Goal: Task Accomplishment & Management: Manage account settings

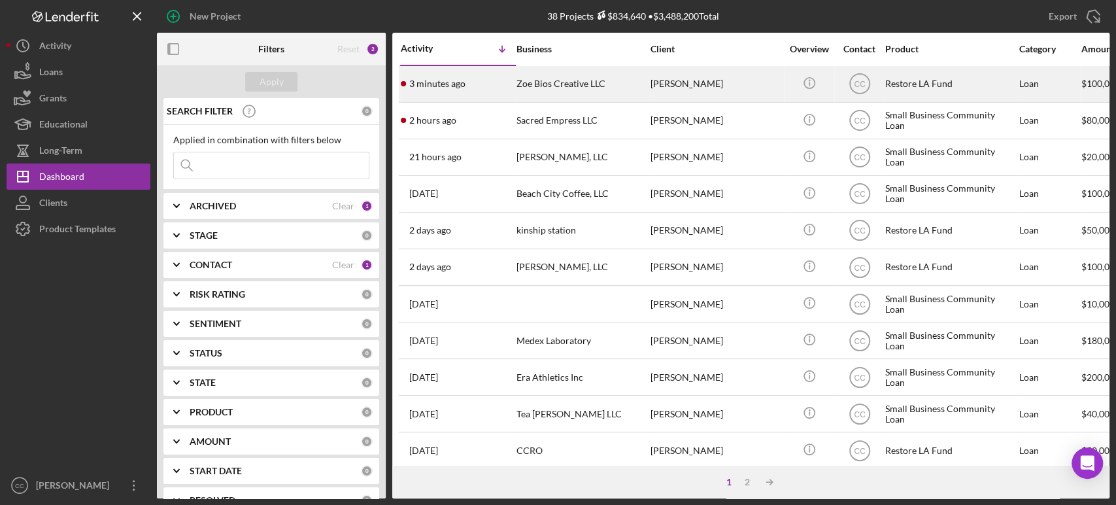
click at [732, 88] on div "[PERSON_NAME]" at bounding box center [716, 84] width 131 height 35
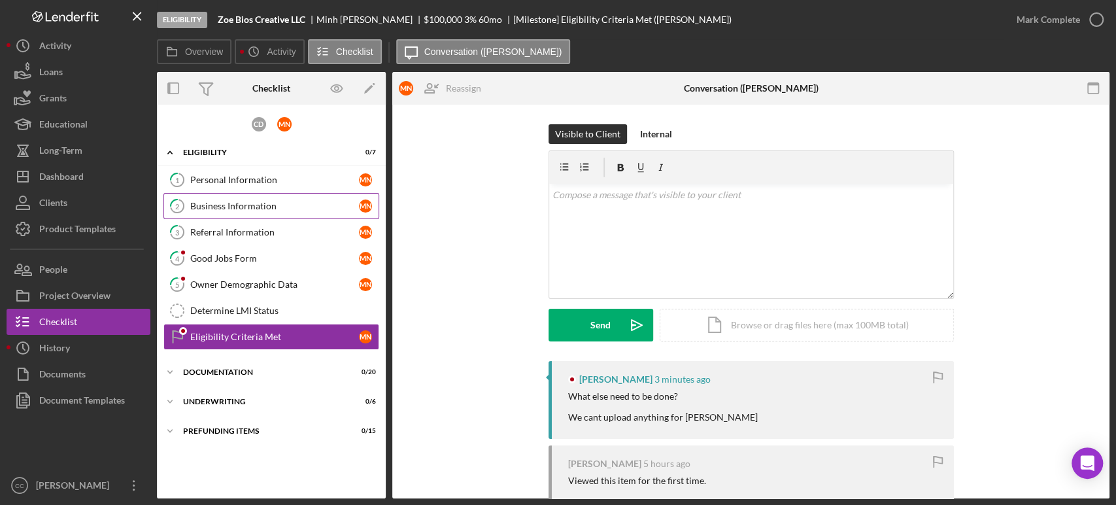
click at [255, 194] on link "2 Business Information M N" at bounding box center [271, 206] width 216 height 26
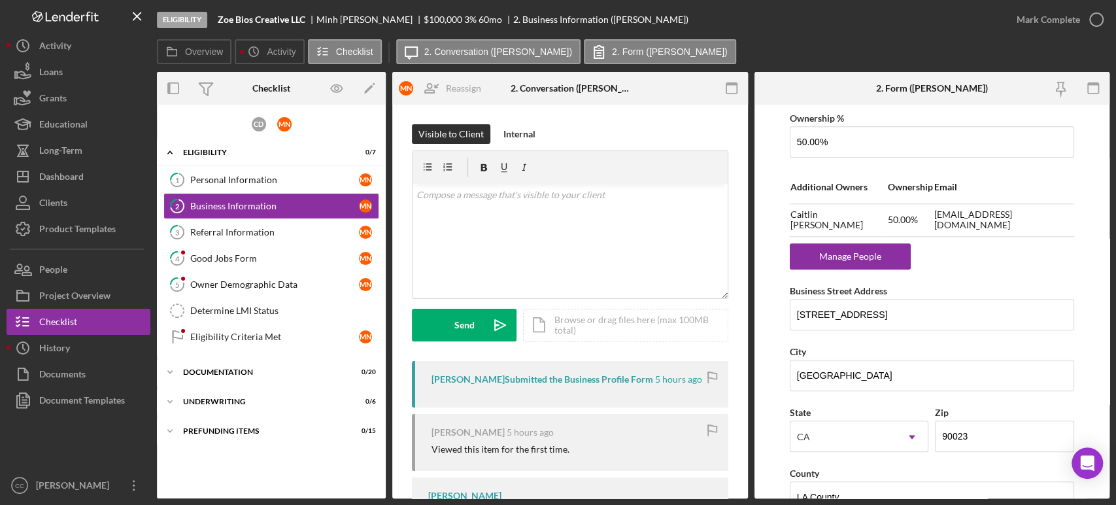
scroll to position [780, 0]
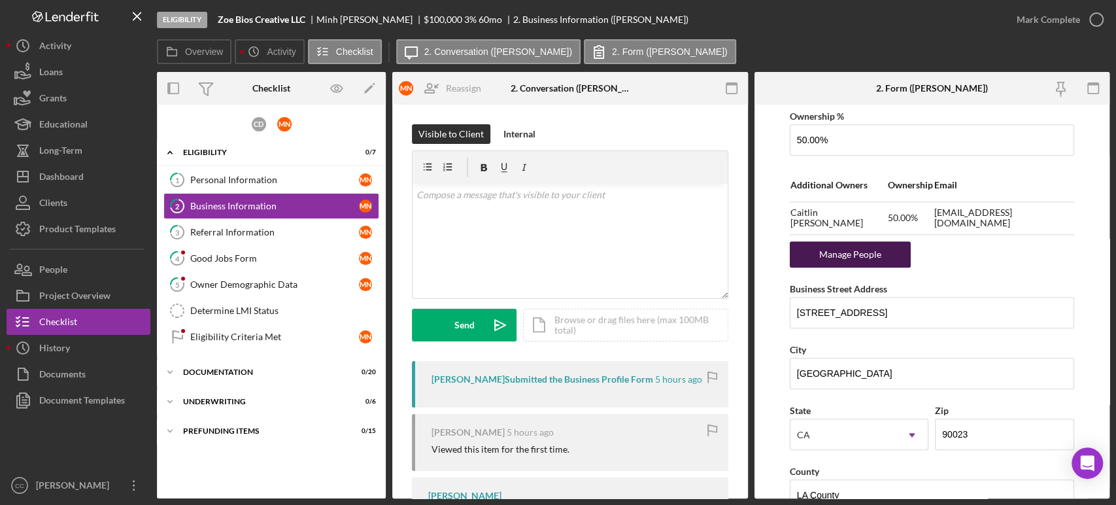
click at [853, 255] on div "Manage People" at bounding box center [851, 254] width 108 height 26
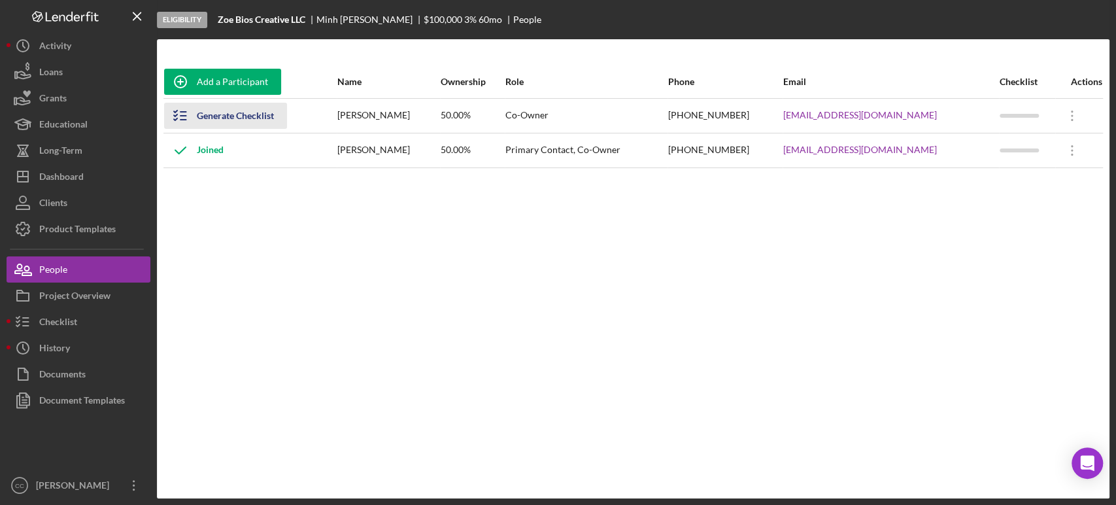
click at [227, 111] on div "Generate Checklist" at bounding box center [235, 116] width 77 height 26
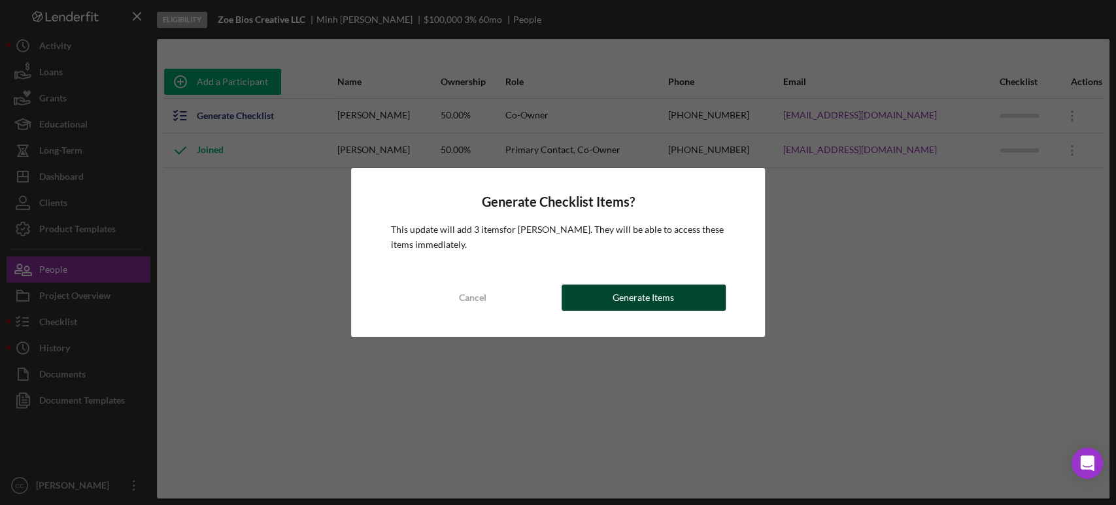
click at [670, 295] on div "Generate Items" at bounding box center [643, 297] width 61 height 26
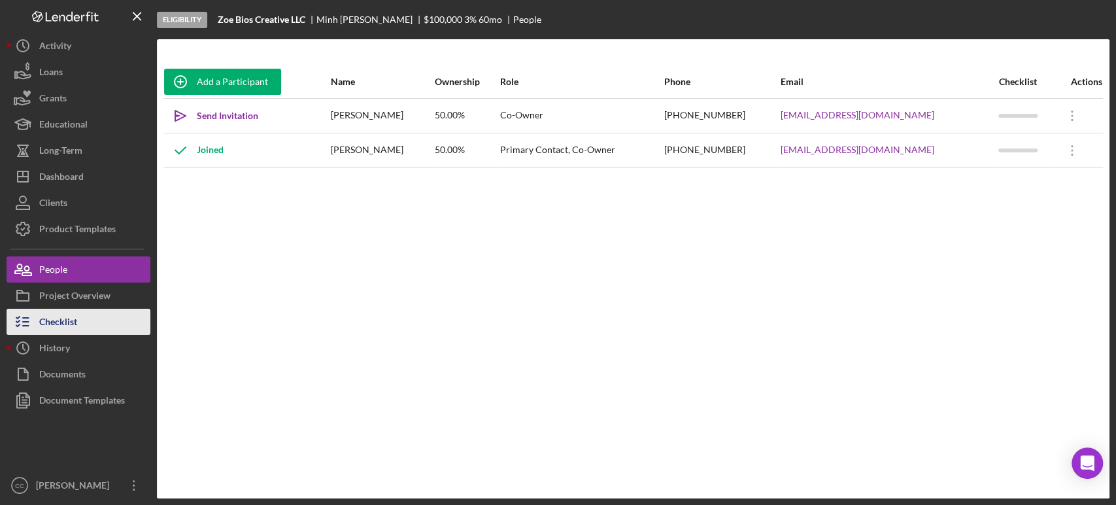
click at [83, 318] on button "Checklist" at bounding box center [79, 322] width 144 height 26
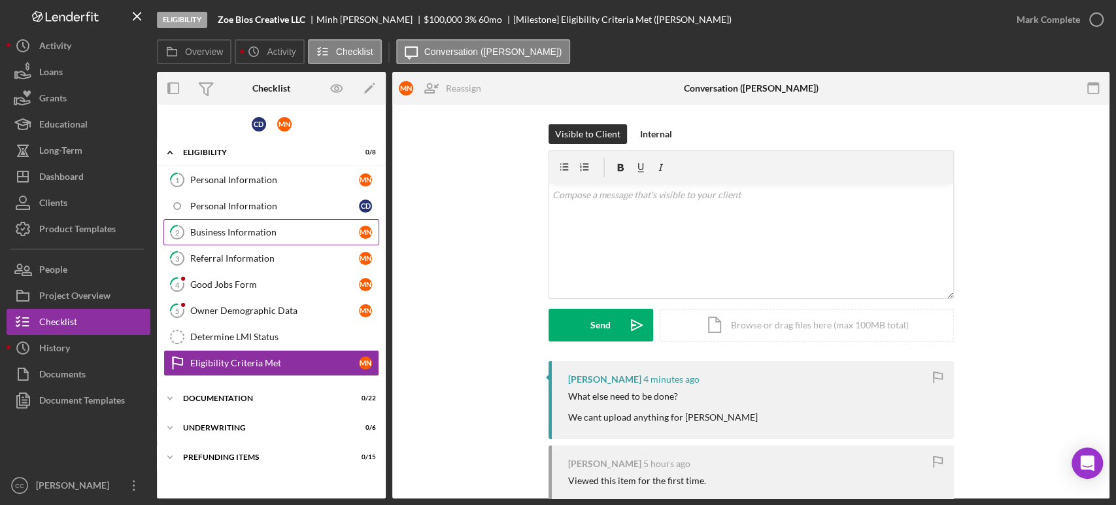
click at [248, 234] on div "Business Information" at bounding box center [274, 232] width 169 height 10
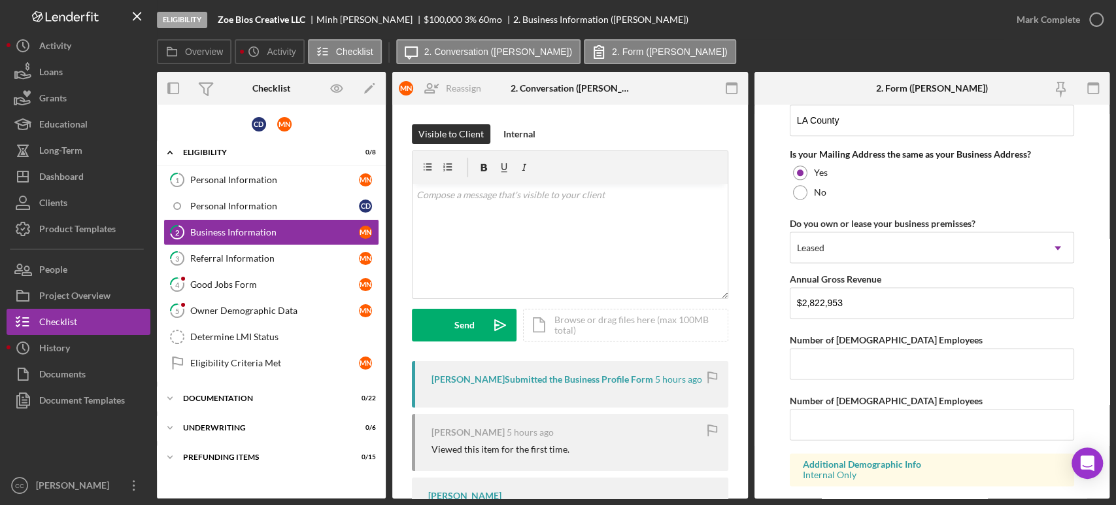
scroll to position [1227, 0]
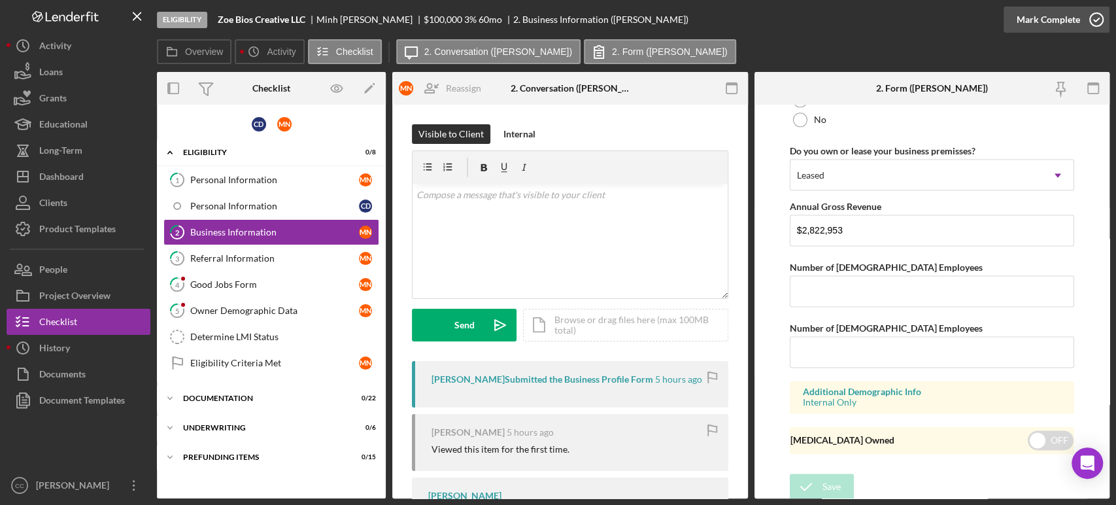
click at [1080, 20] on icon "button" at bounding box center [1096, 19] width 33 height 33
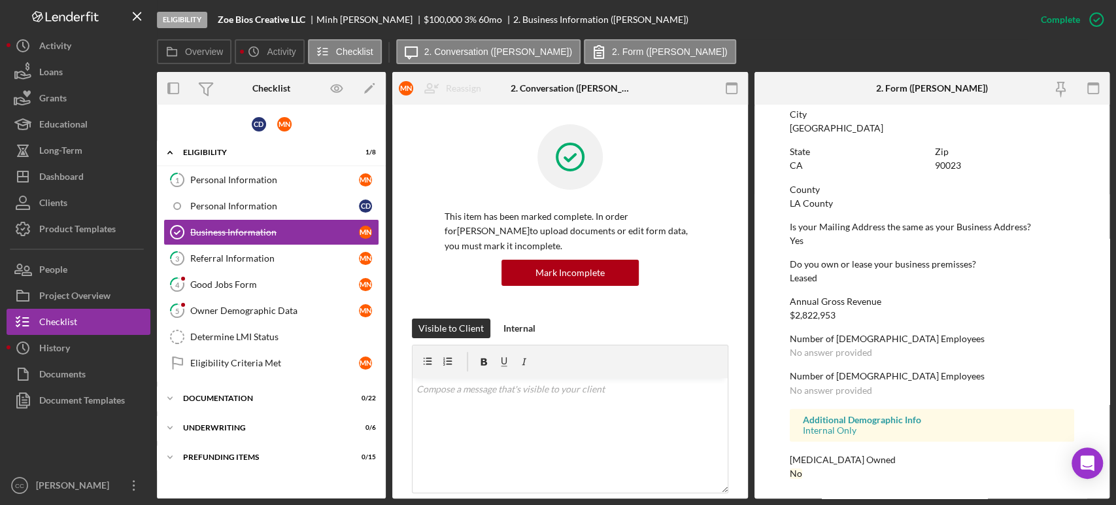
scroll to position [741, 0]
click at [222, 265] on link "3 Referral Information M N" at bounding box center [271, 258] width 216 height 26
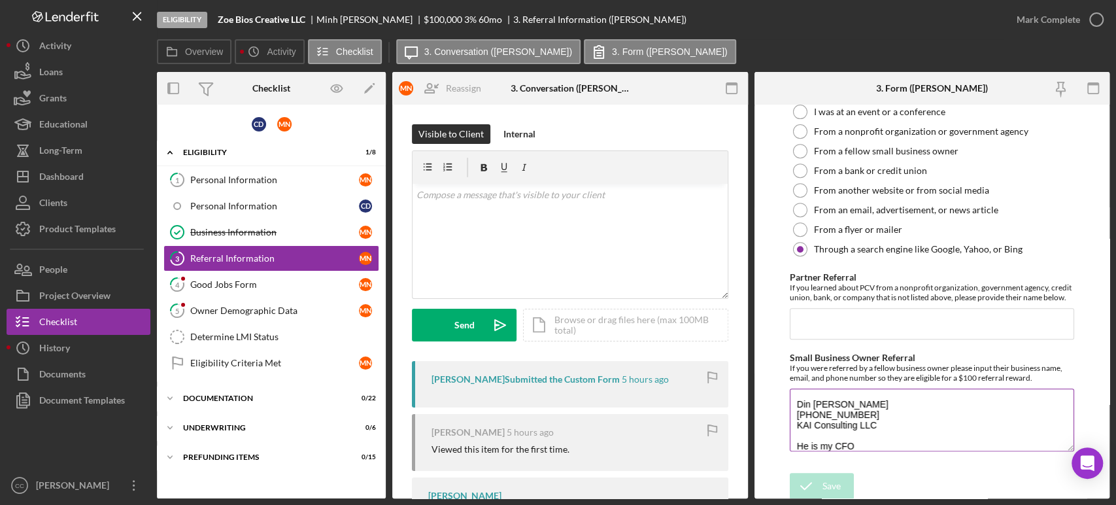
scroll to position [10, 0]
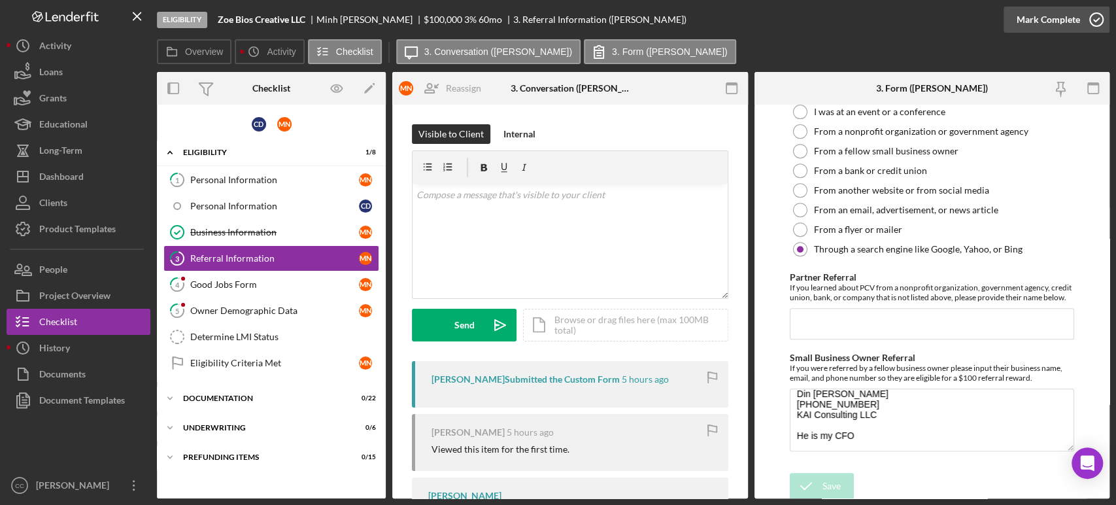
click at [1074, 15] on div "Mark Complete" at bounding box center [1048, 20] width 63 height 26
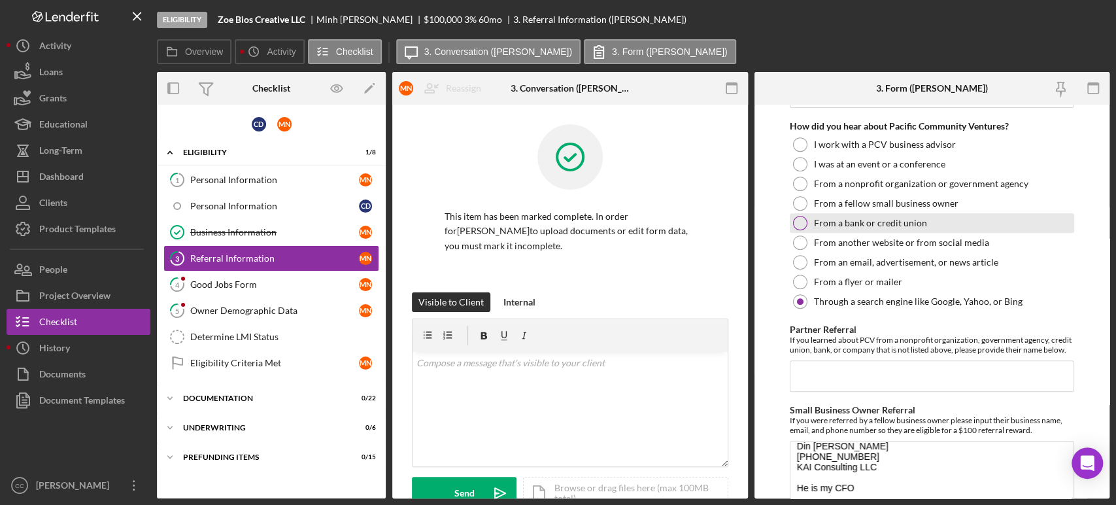
scroll to position [449, 0]
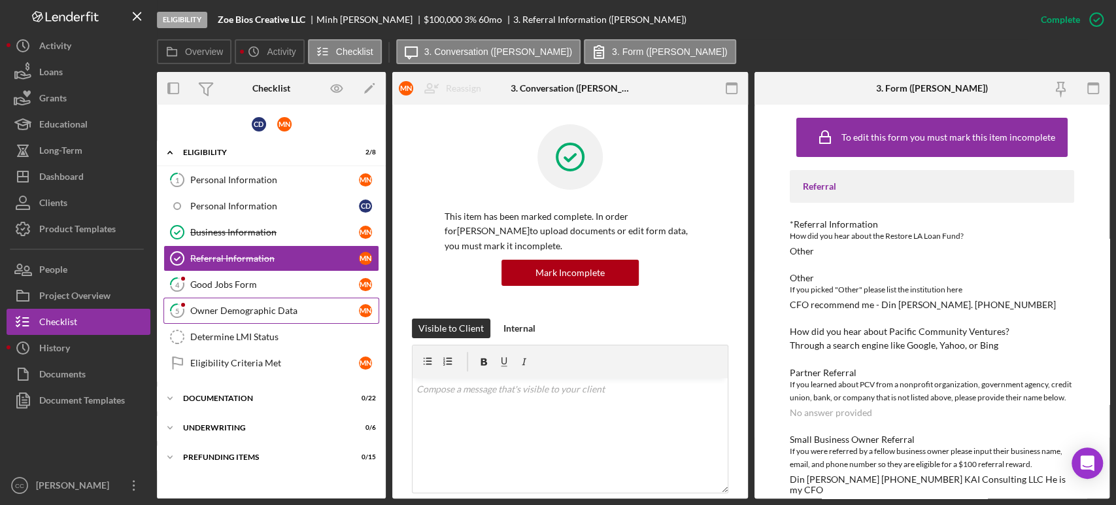
click at [241, 317] on link "5 Owner Demographic Data M N" at bounding box center [271, 311] width 216 height 26
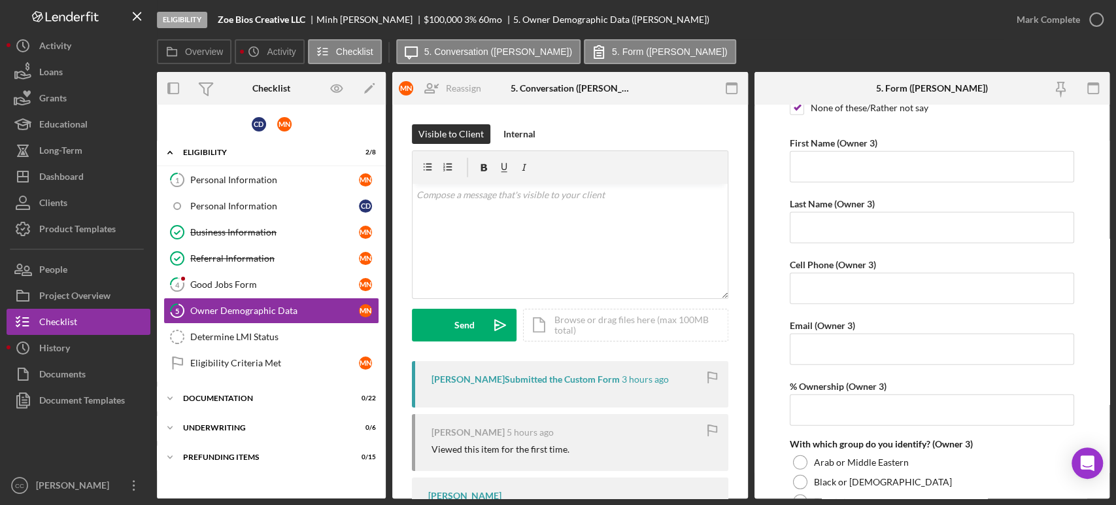
scroll to position [2456, 0]
click at [1074, 14] on div "Mark Complete" at bounding box center [1048, 20] width 63 height 26
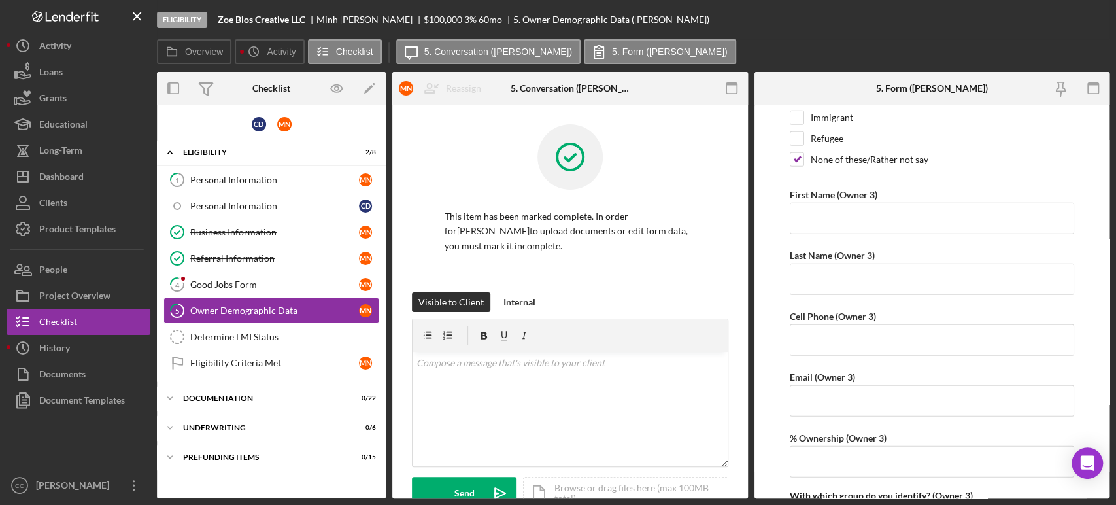
scroll to position [2509, 0]
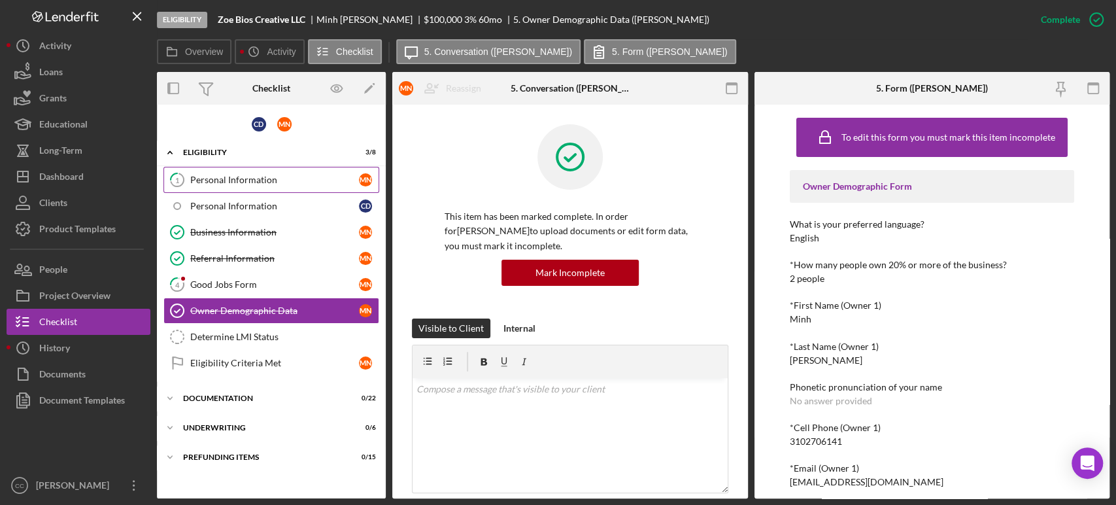
click at [260, 175] on div "Personal Information" at bounding box center [274, 180] width 169 height 10
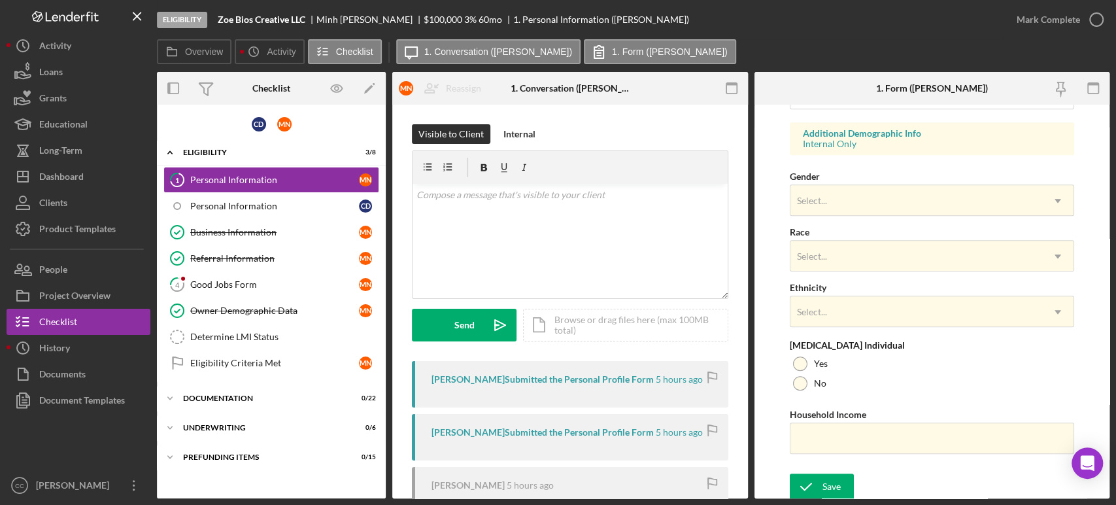
scroll to position [477, 0]
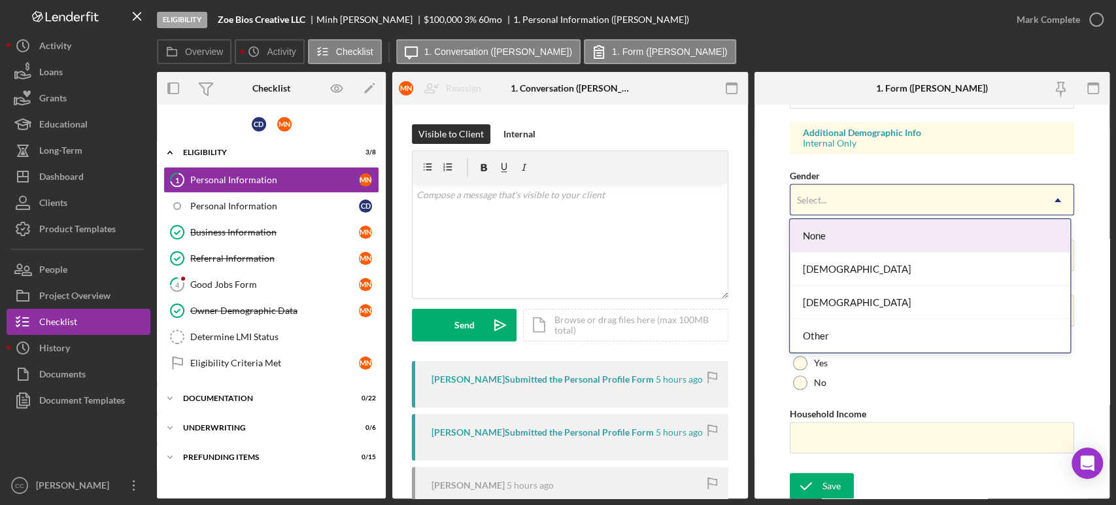
click at [848, 192] on div "Select..." at bounding box center [917, 200] width 252 height 30
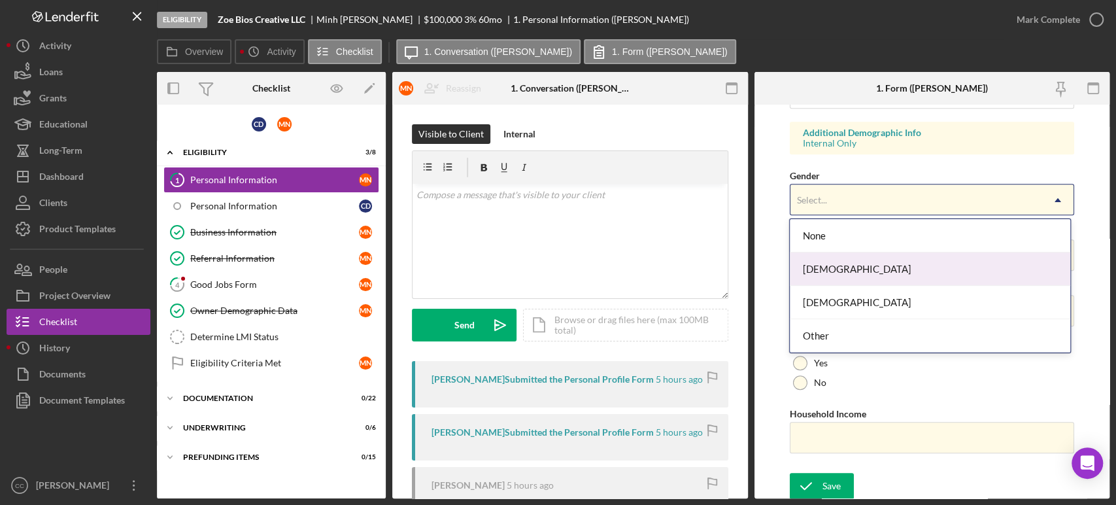
click at [823, 273] on div "[DEMOGRAPHIC_DATA]" at bounding box center [930, 268] width 280 height 33
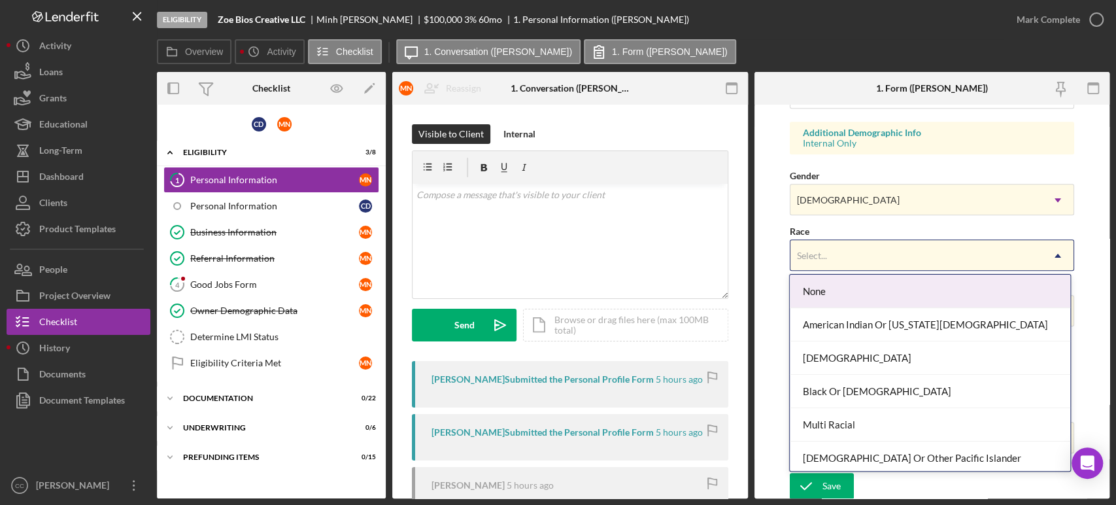
click at [825, 260] on div "Select..." at bounding box center [917, 256] width 252 height 30
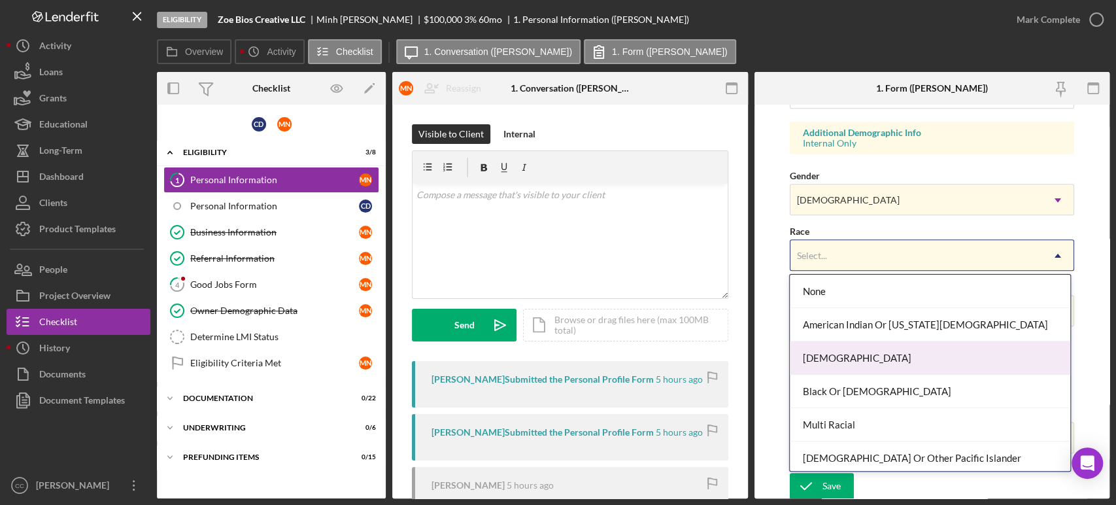
click at [832, 354] on div "[DEMOGRAPHIC_DATA]" at bounding box center [930, 357] width 280 height 33
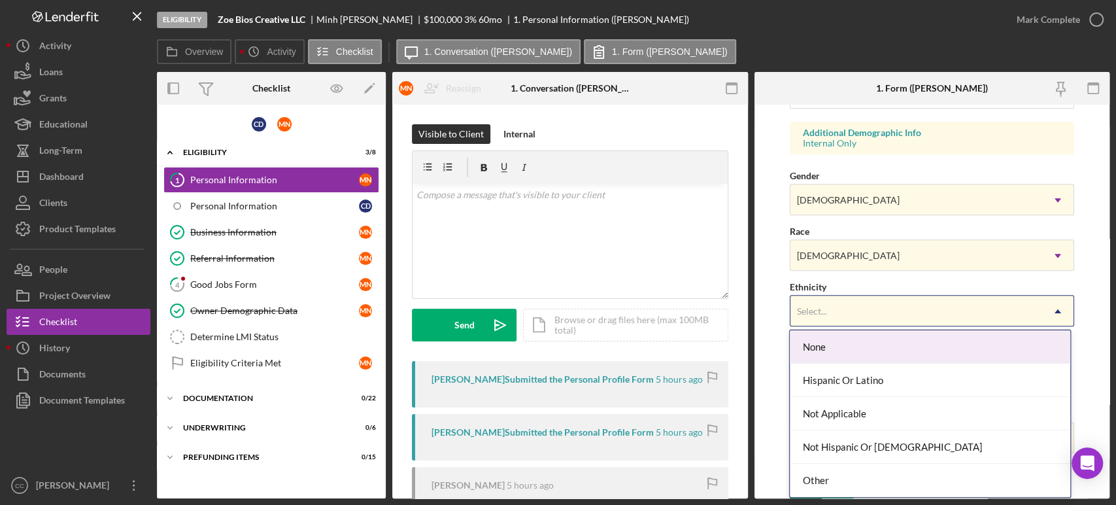
click at [829, 312] on div "Select..." at bounding box center [917, 311] width 252 height 30
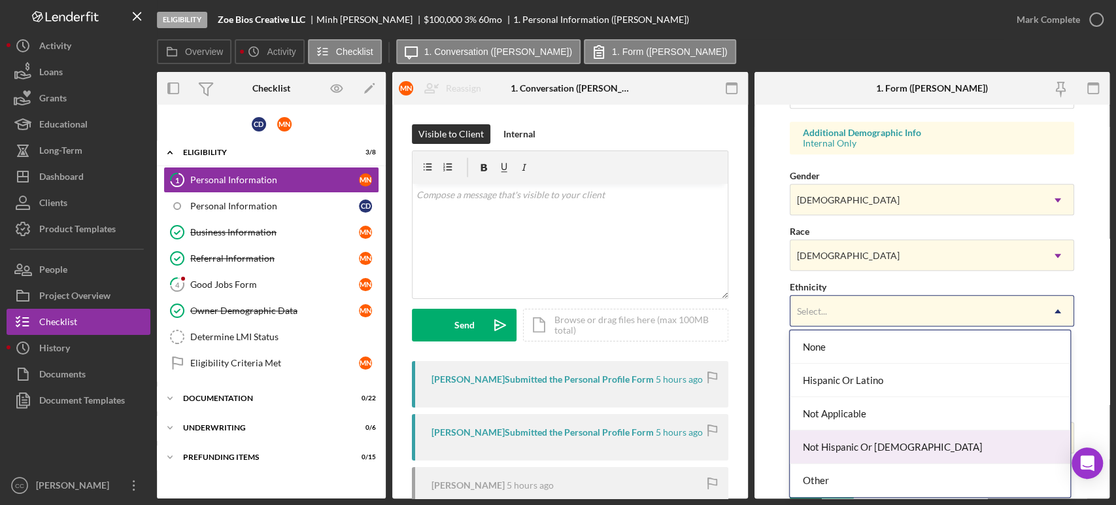
click at [840, 439] on div "Not Hispanic Or [DEMOGRAPHIC_DATA]" at bounding box center [930, 446] width 280 height 33
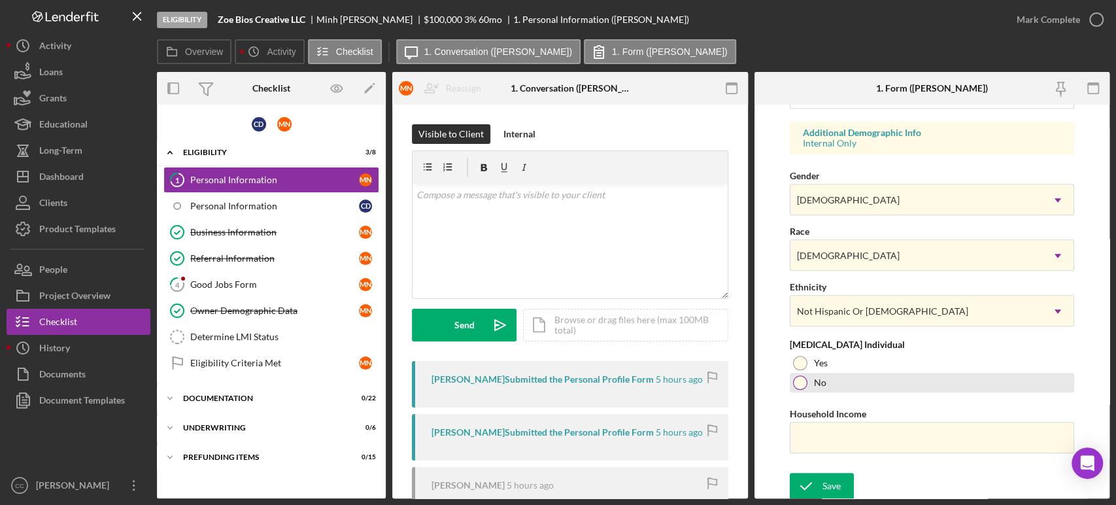
click at [797, 390] on div "No" at bounding box center [932, 383] width 284 height 20
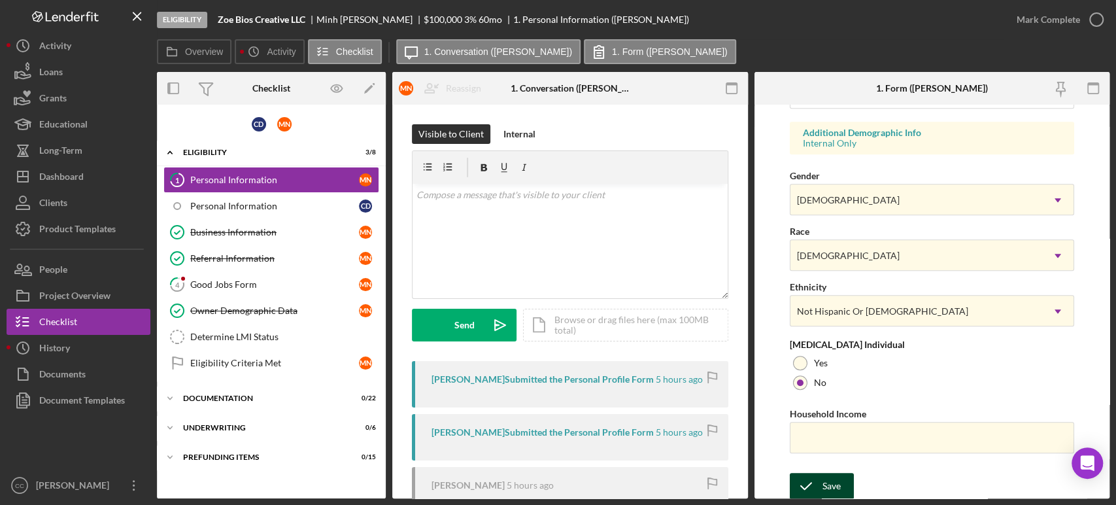
click at [809, 480] on icon "submit" at bounding box center [806, 486] width 33 height 33
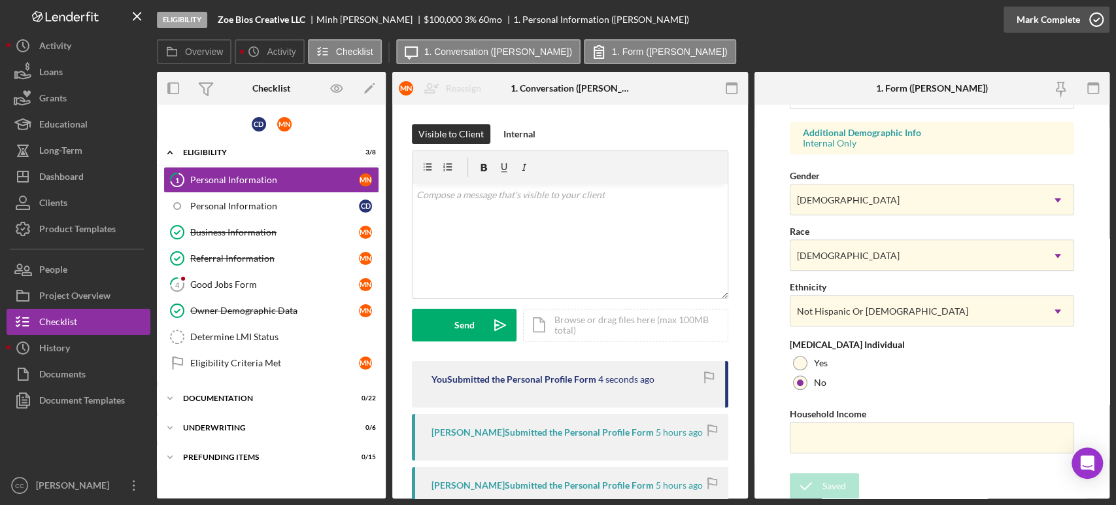
click at [1067, 20] on div "Mark Complete" at bounding box center [1048, 20] width 63 height 26
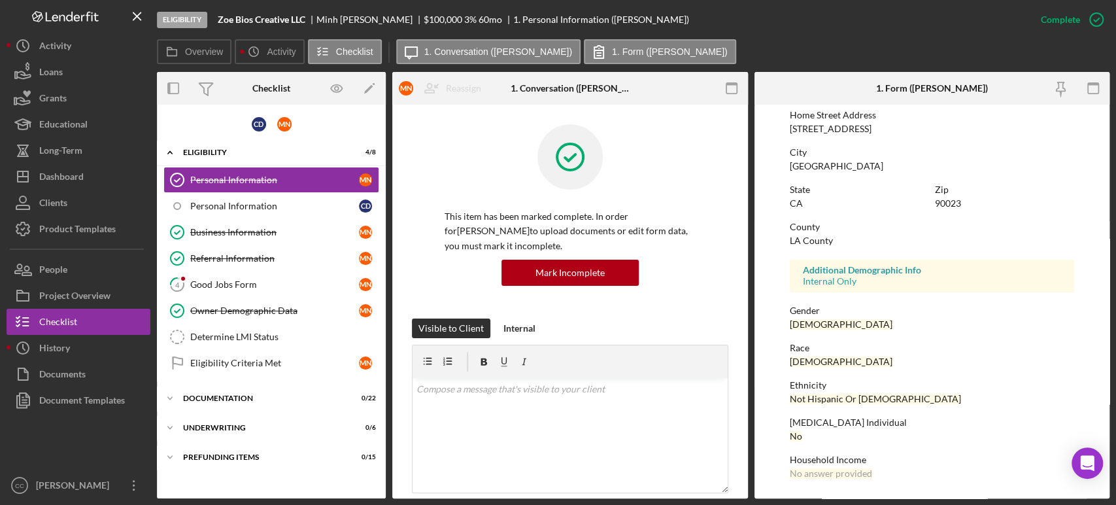
scroll to position [216, 0]
click at [223, 288] on div "Good Jobs Form" at bounding box center [274, 284] width 169 height 10
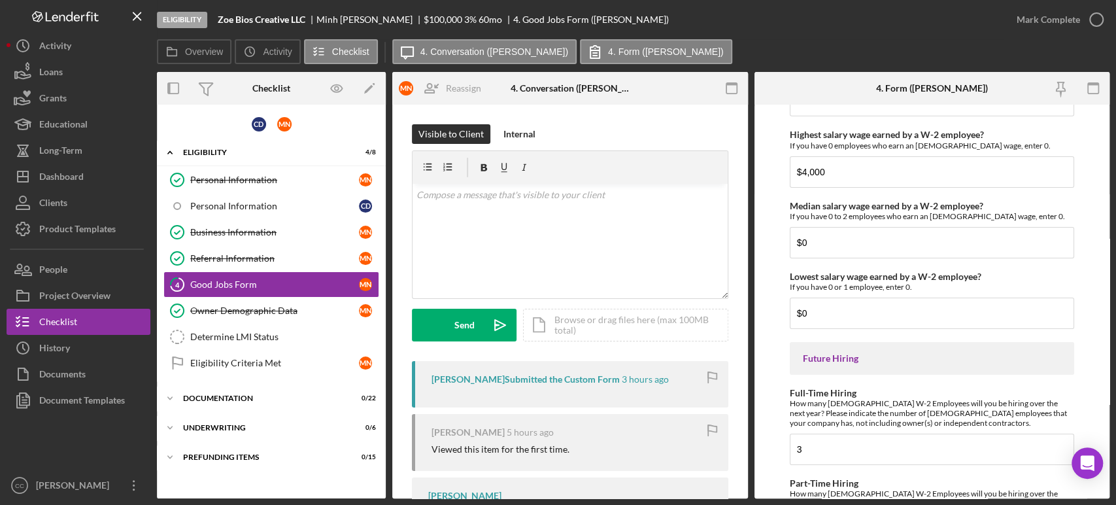
scroll to position [2988, 0]
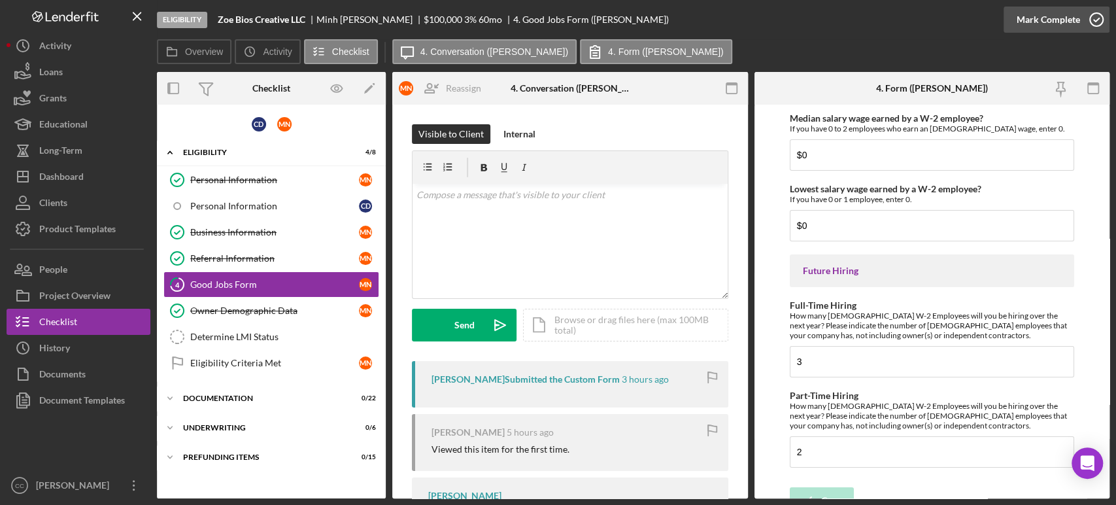
click at [1076, 17] on div "Mark Complete" at bounding box center [1048, 20] width 63 height 26
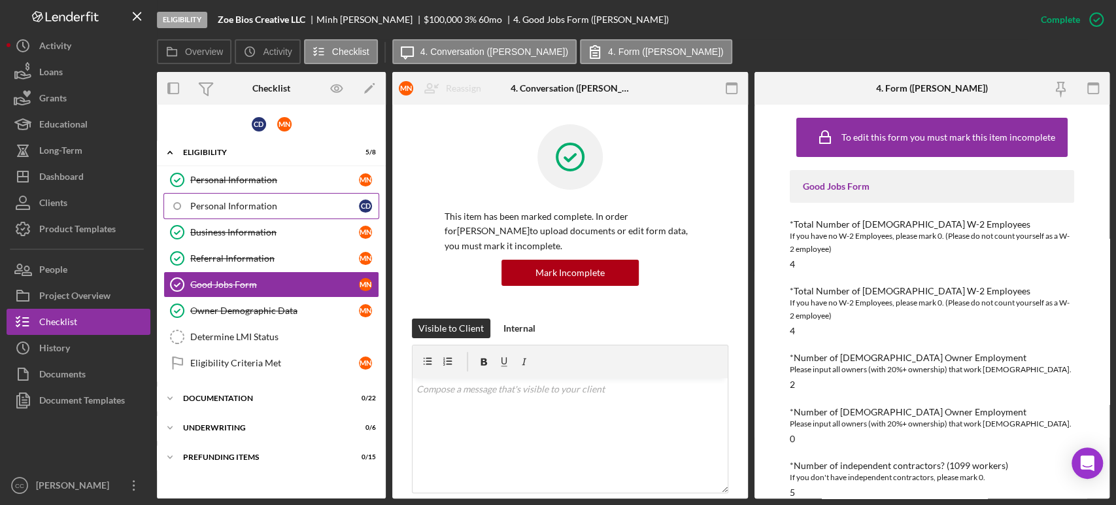
click at [255, 210] on div "Personal Information" at bounding box center [274, 206] width 169 height 10
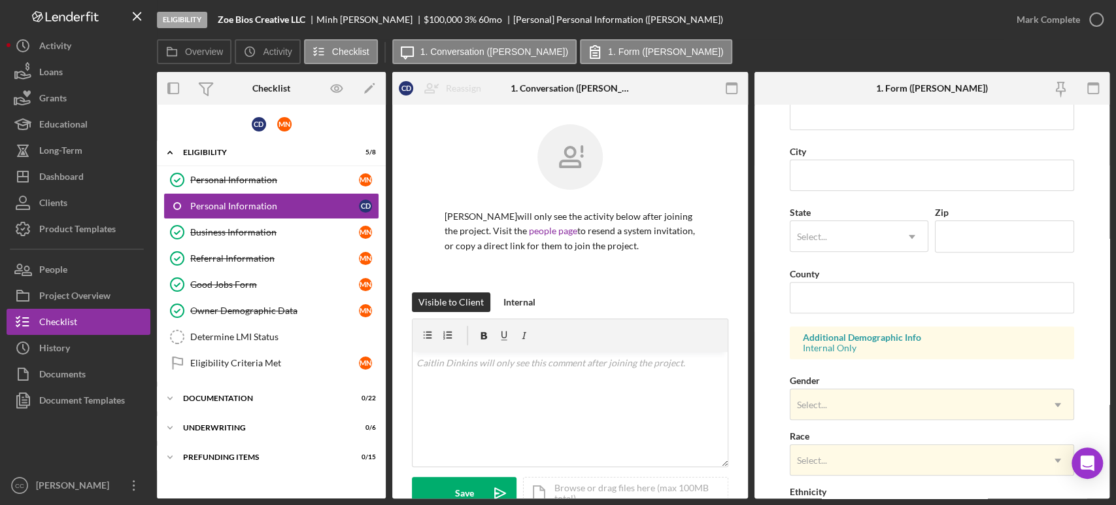
scroll to position [477, 0]
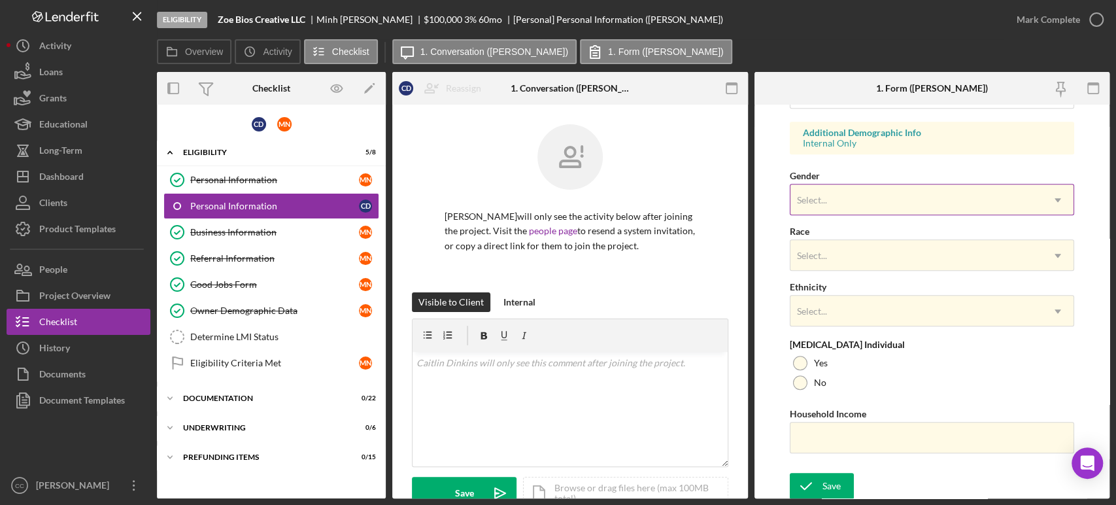
click at [837, 187] on div "Select..." at bounding box center [917, 200] width 252 height 30
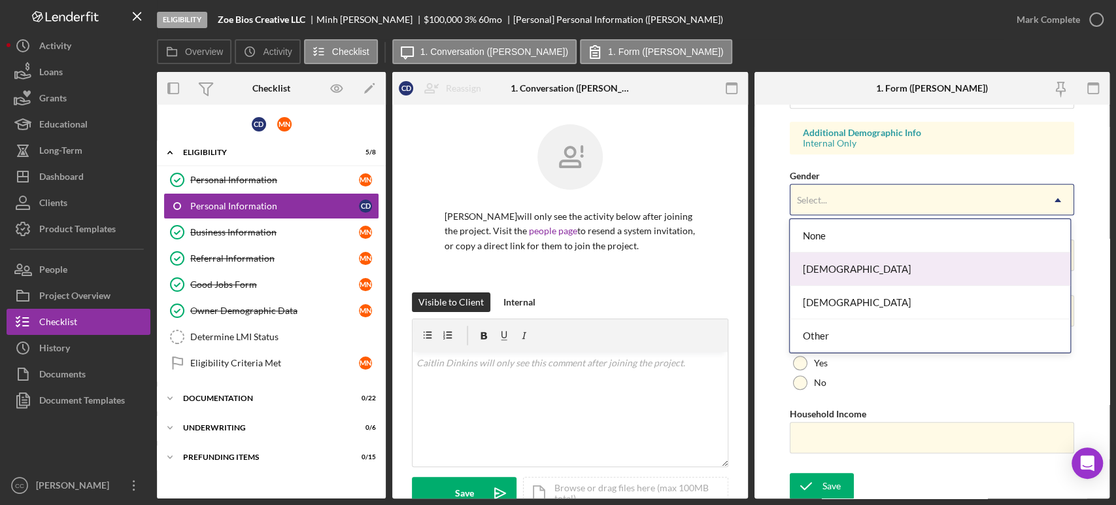
click at [821, 279] on div "[DEMOGRAPHIC_DATA]" at bounding box center [930, 268] width 280 height 33
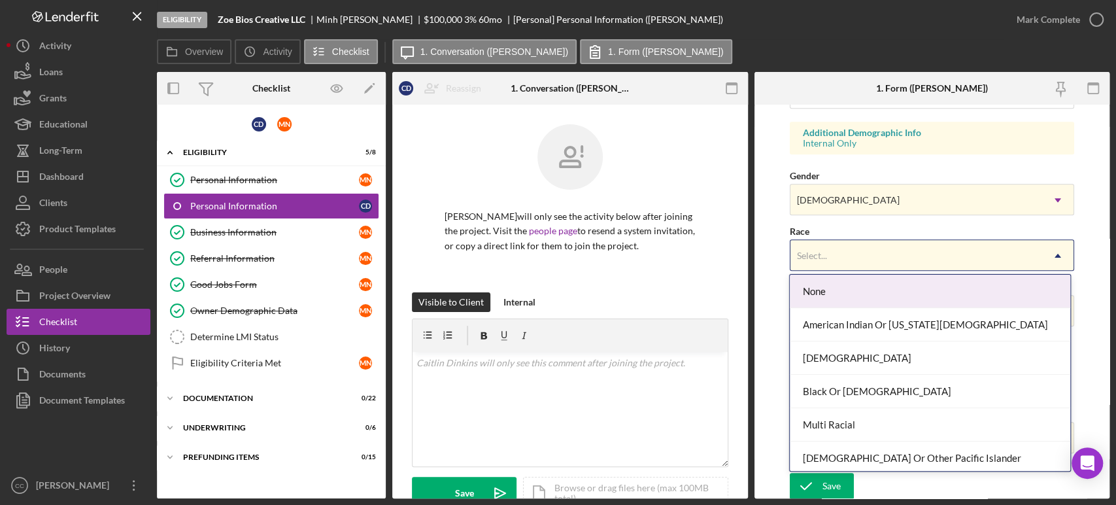
click at [825, 253] on div "Select..." at bounding box center [812, 255] width 30 height 10
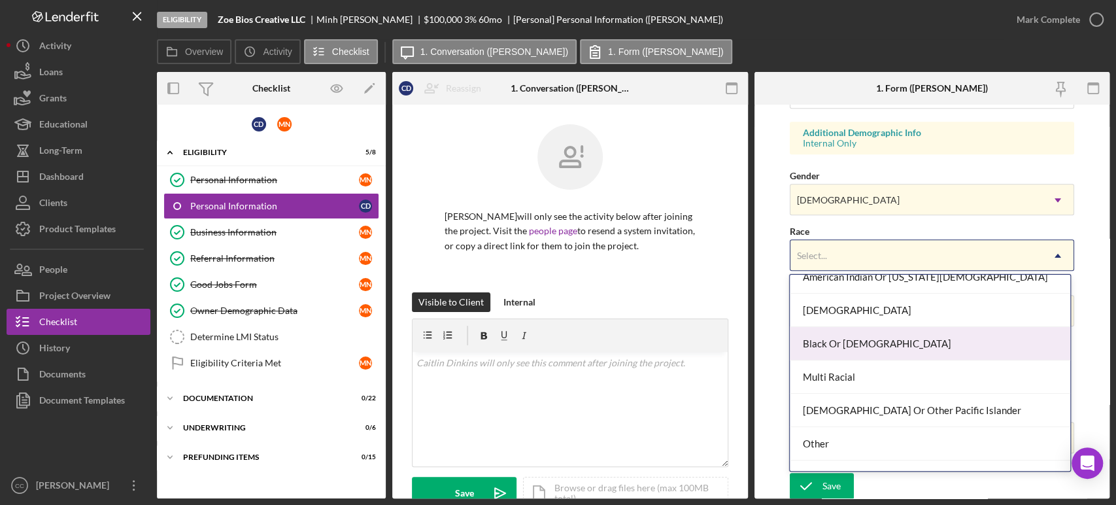
scroll to position [69, 0]
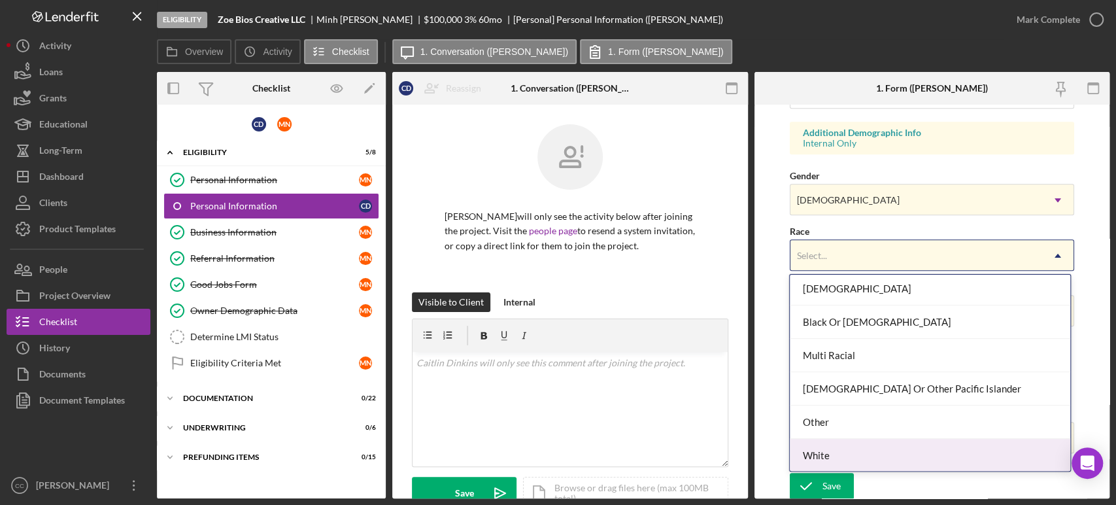
click at [831, 457] on div "White" at bounding box center [930, 455] width 280 height 33
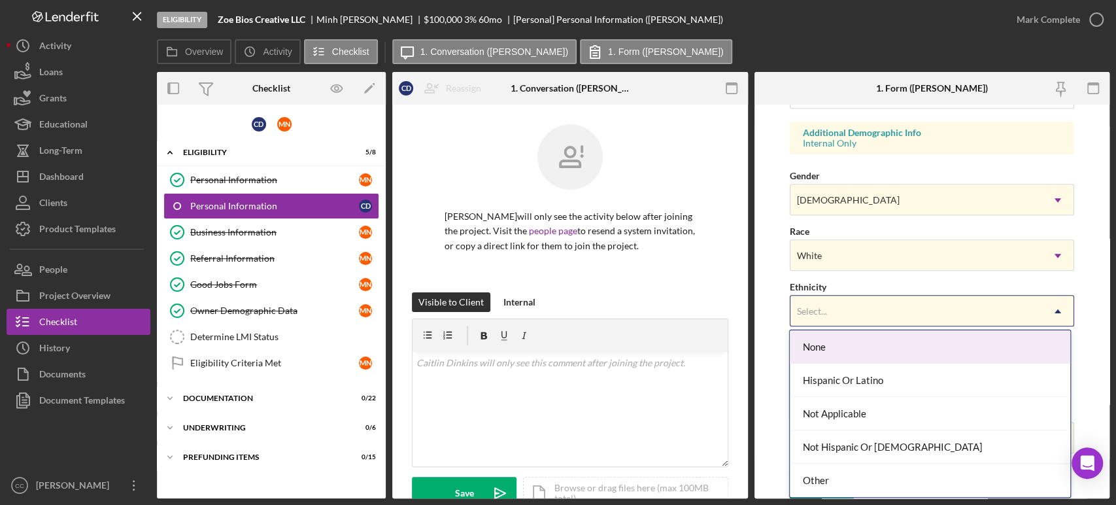
click at [811, 318] on div "Select..." at bounding box center [917, 311] width 252 height 30
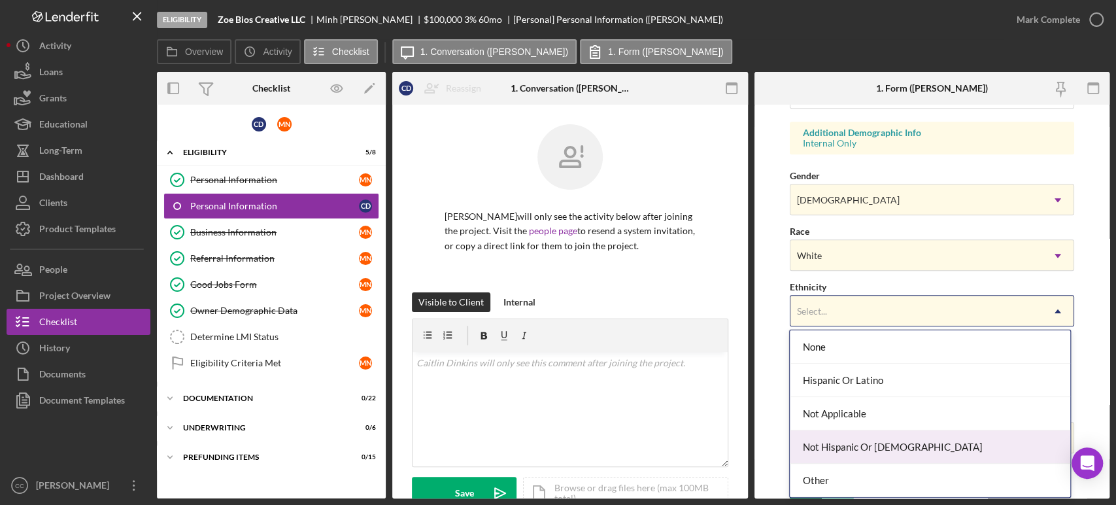
click at [831, 450] on div "Not Hispanic Or [DEMOGRAPHIC_DATA]" at bounding box center [930, 446] width 280 height 33
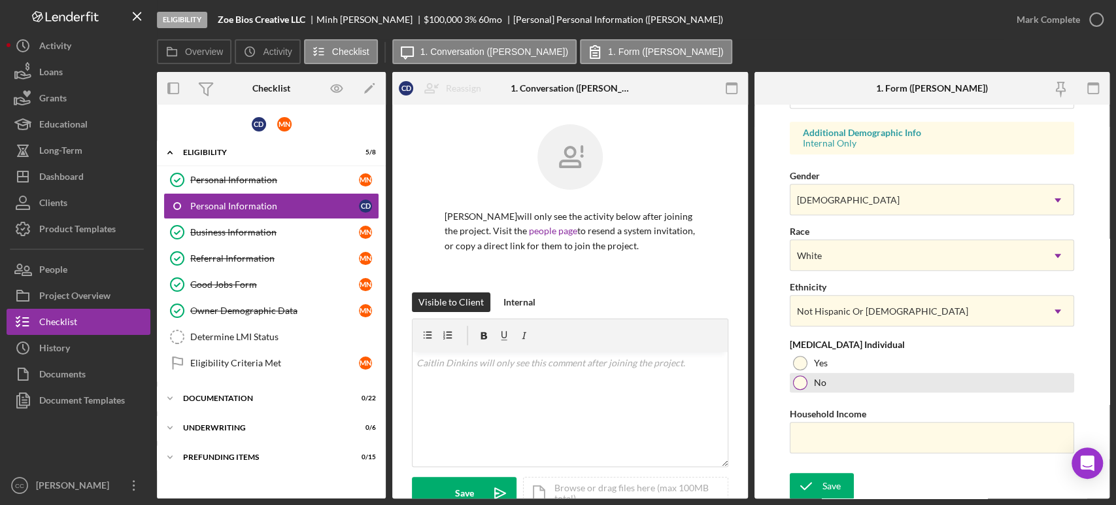
click at [797, 385] on div at bounding box center [800, 382] width 14 height 14
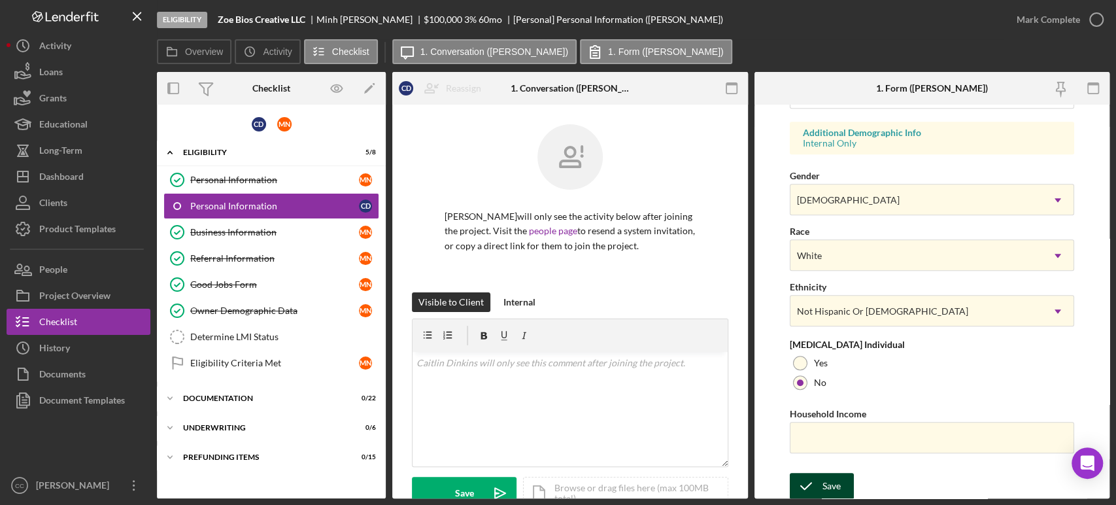
click at [831, 485] on div "Save" at bounding box center [832, 486] width 18 height 26
click at [233, 360] on div "Eligibility Criteria Met" at bounding box center [274, 363] width 169 height 10
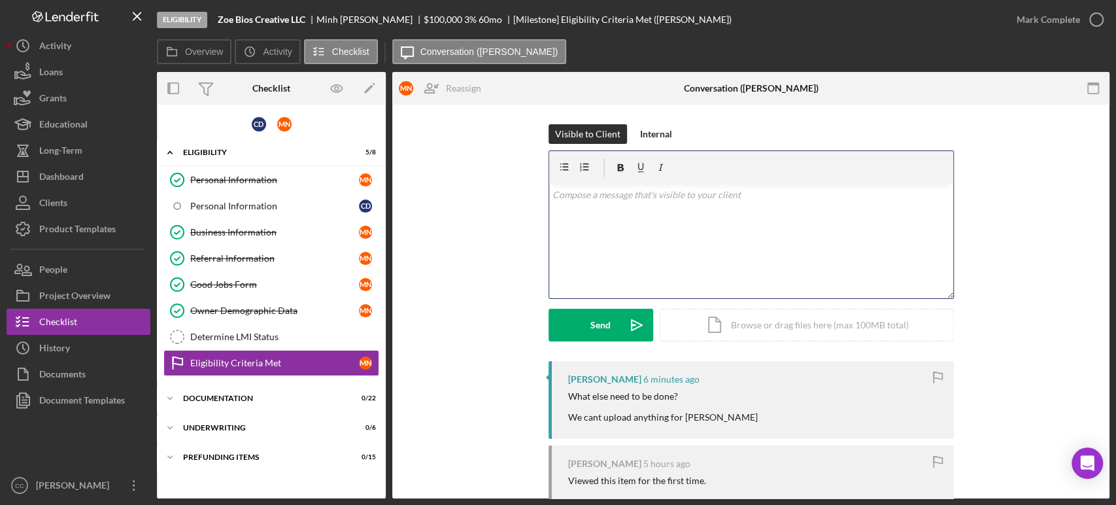
click at [664, 265] on div "v Color teal Color pink Remove color Add row above Add row below Add column bef…" at bounding box center [751, 241] width 404 height 114
click at [693, 419] on div "What else need to be done? We cant upload anything for [PERSON_NAME]" at bounding box center [663, 406] width 190 height 31
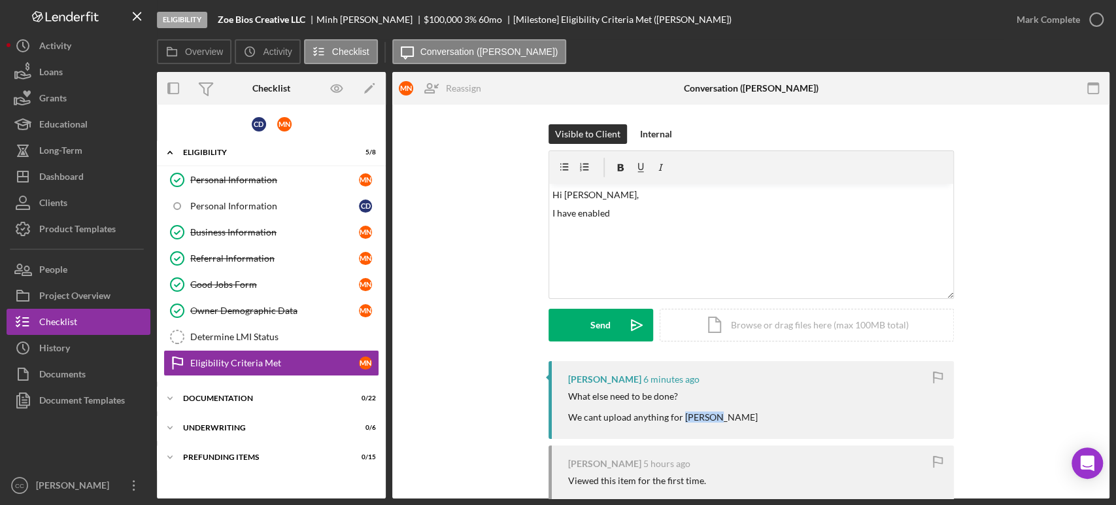
click at [693, 419] on div "What else need to be done? We cant upload anything for [PERSON_NAME]" at bounding box center [663, 406] width 190 height 31
copy div "Caitlin"
click at [722, 229] on div "v Color teal Color pink Remove color Add row above Add row below Add column bef…" at bounding box center [751, 241] width 404 height 114
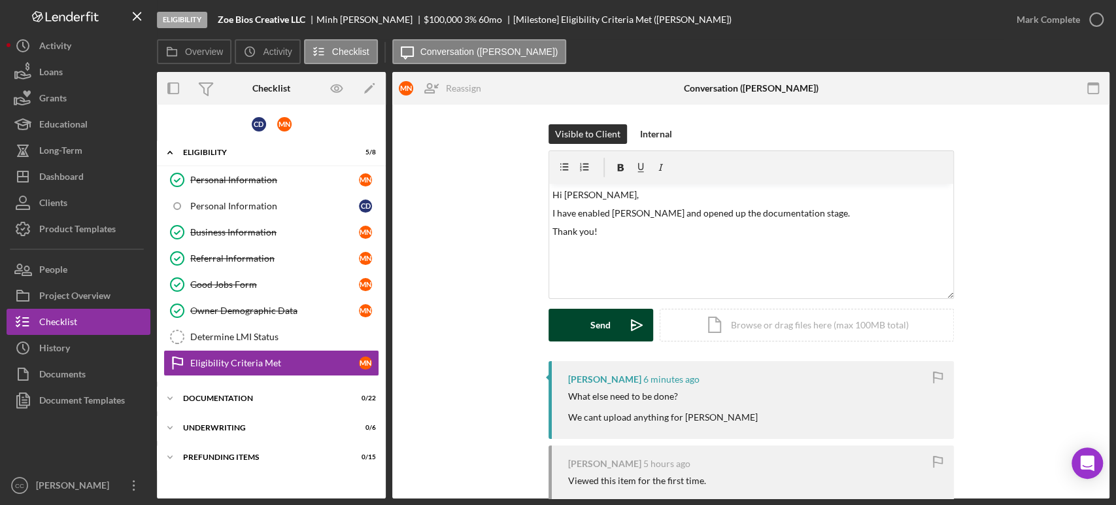
click at [600, 323] on div "Send" at bounding box center [601, 325] width 20 height 33
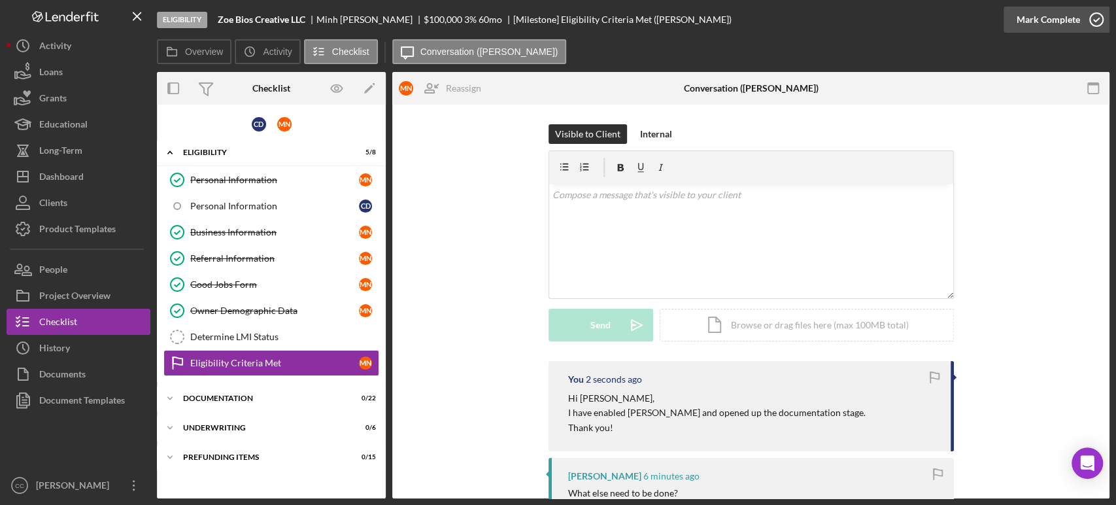
click at [1078, 18] on button "Mark Complete" at bounding box center [1057, 20] width 106 height 26
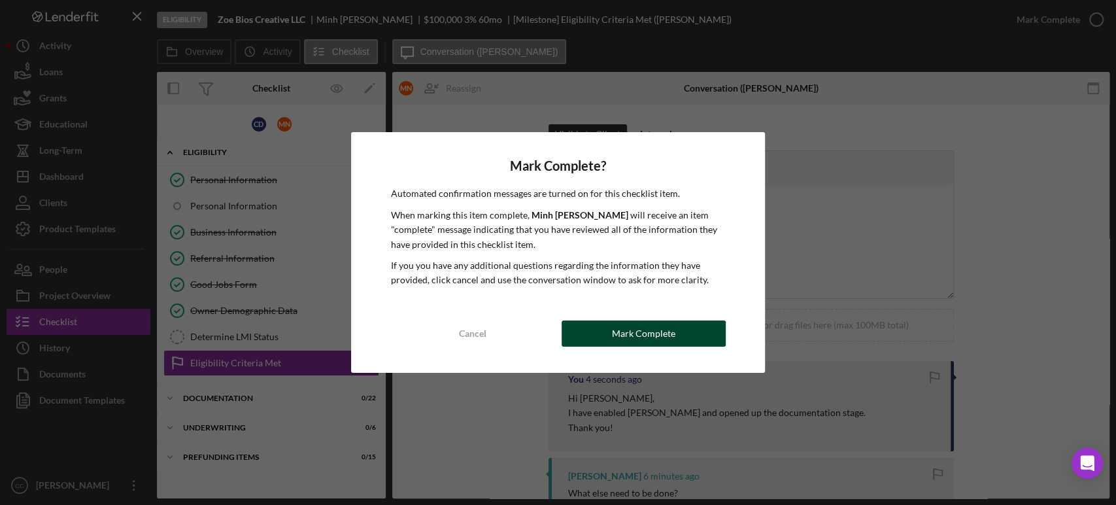
click at [612, 337] on button "Mark Complete" at bounding box center [644, 333] width 164 height 26
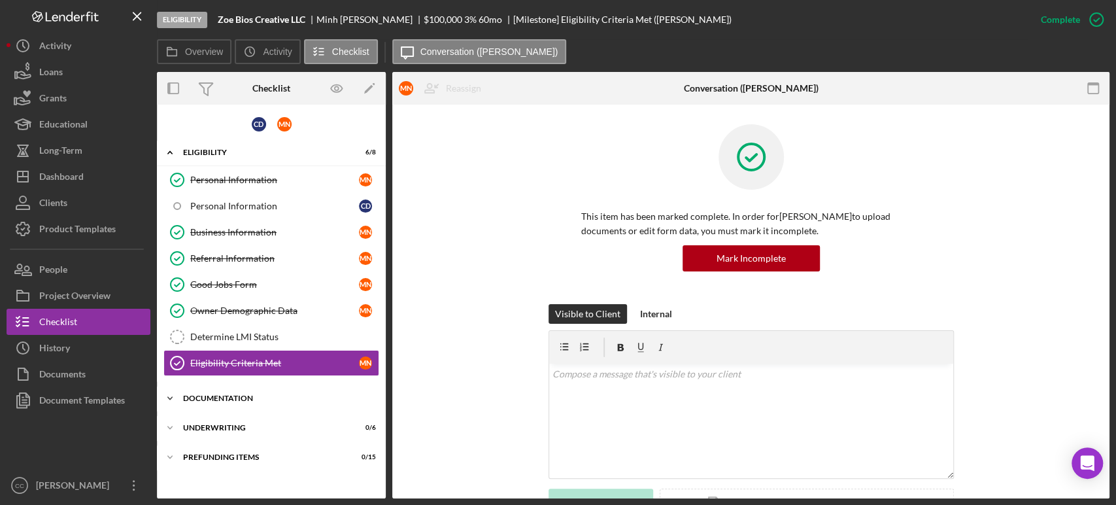
click at [227, 399] on div "Documentation" at bounding box center [276, 398] width 186 height 8
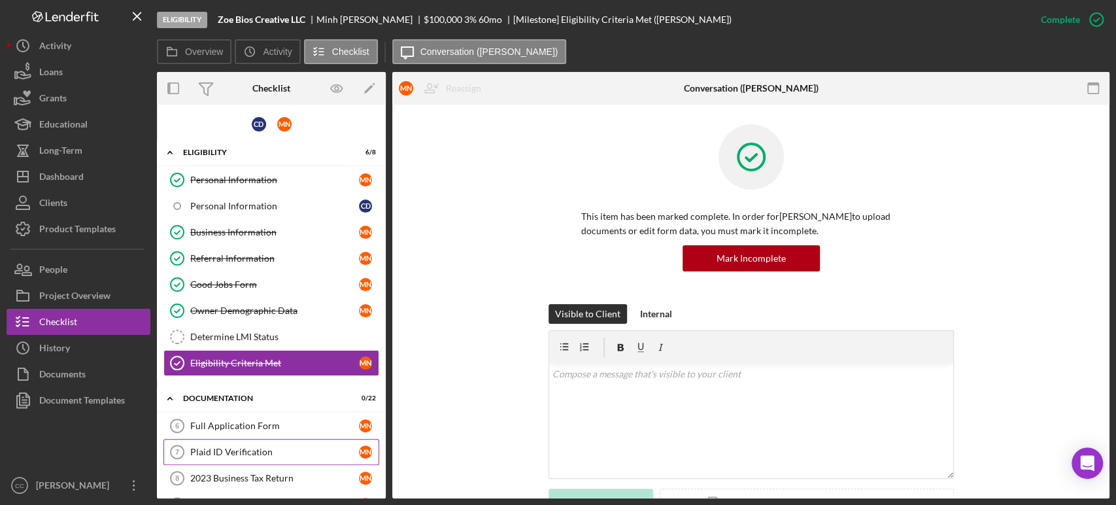
click at [231, 448] on div "Plaid ID Verification" at bounding box center [274, 452] width 169 height 10
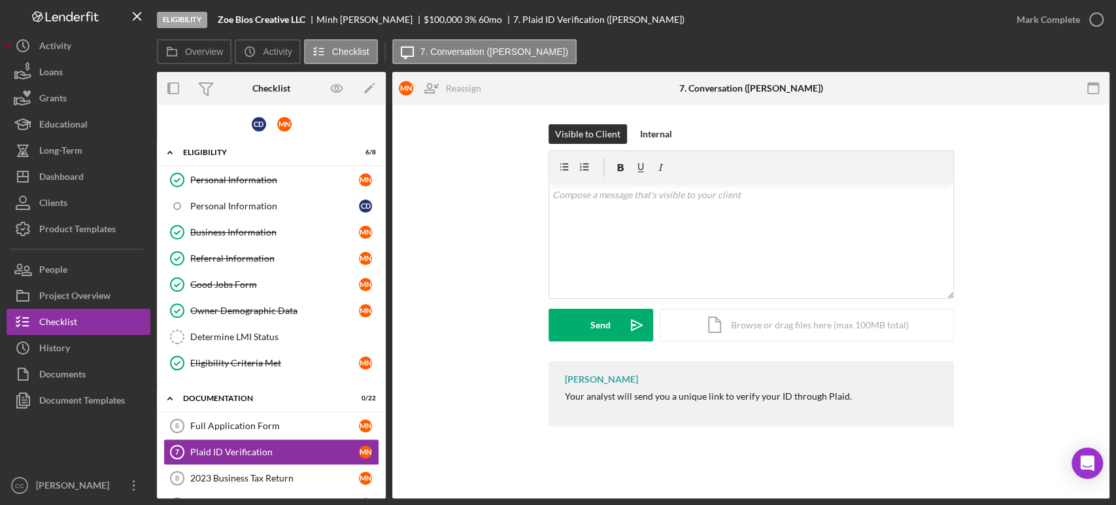
click at [471, 294] on div "Visible to Client Internal v Color teal Color pink Remove color Add row above A…" at bounding box center [751, 242] width 678 height 237
click at [710, 193] on p at bounding box center [751, 195] width 397 height 14
click at [591, 330] on div "Send" at bounding box center [601, 325] width 20 height 33
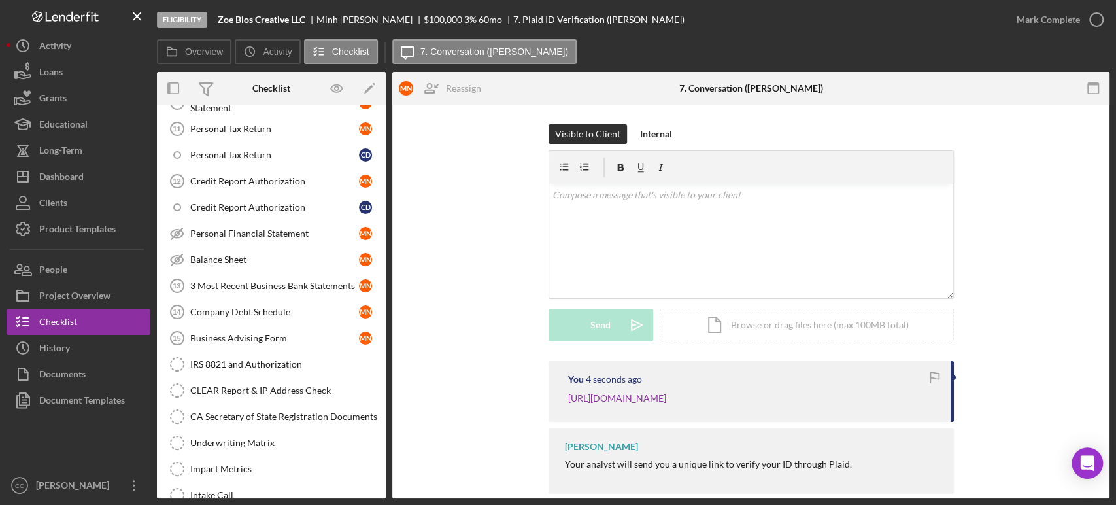
scroll to position [445, 0]
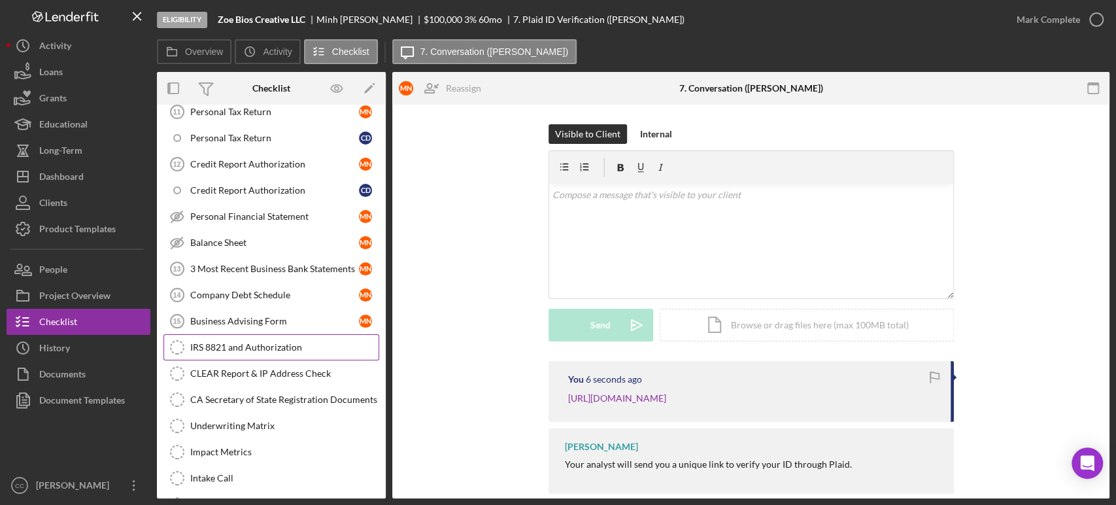
click at [279, 346] on div "IRS 8821 and Authorization" at bounding box center [284, 347] width 188 height 10
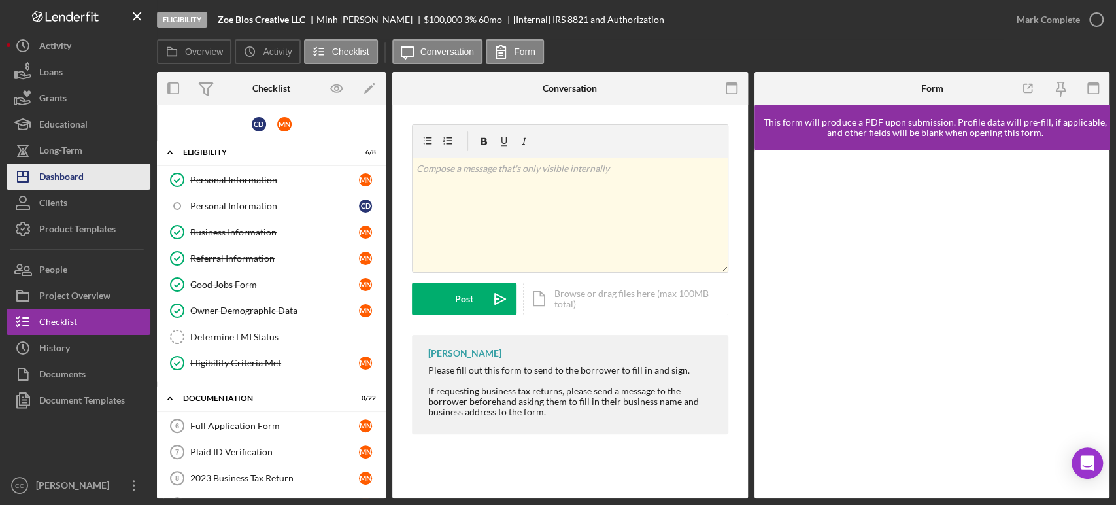
click at [69, 171] on div "Dashboard" at bounding box center [61, 177] width 44 height 29
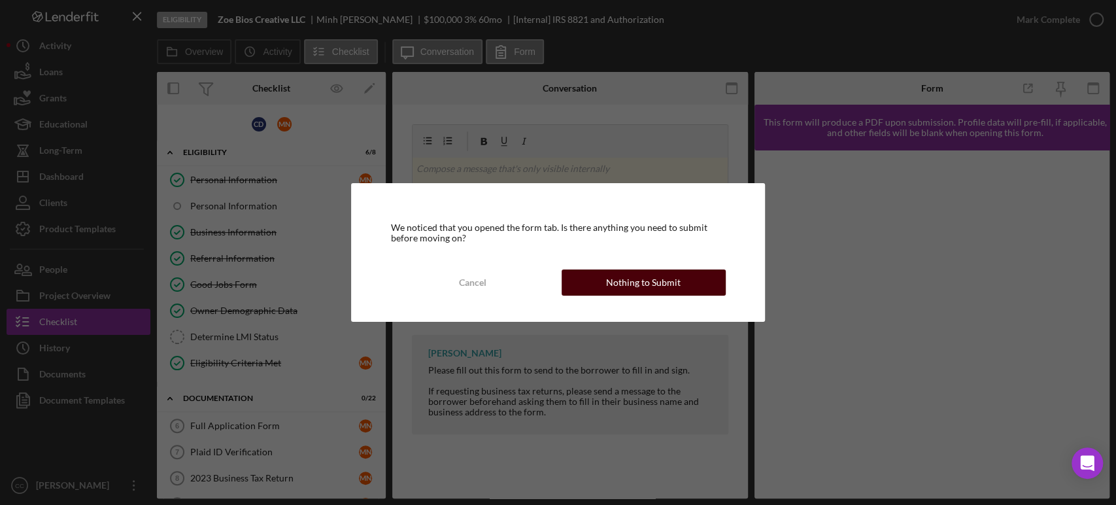
click at [662, 286] on div "Nothing to Submit" at bounding box center [643, 282] width 75 height 26
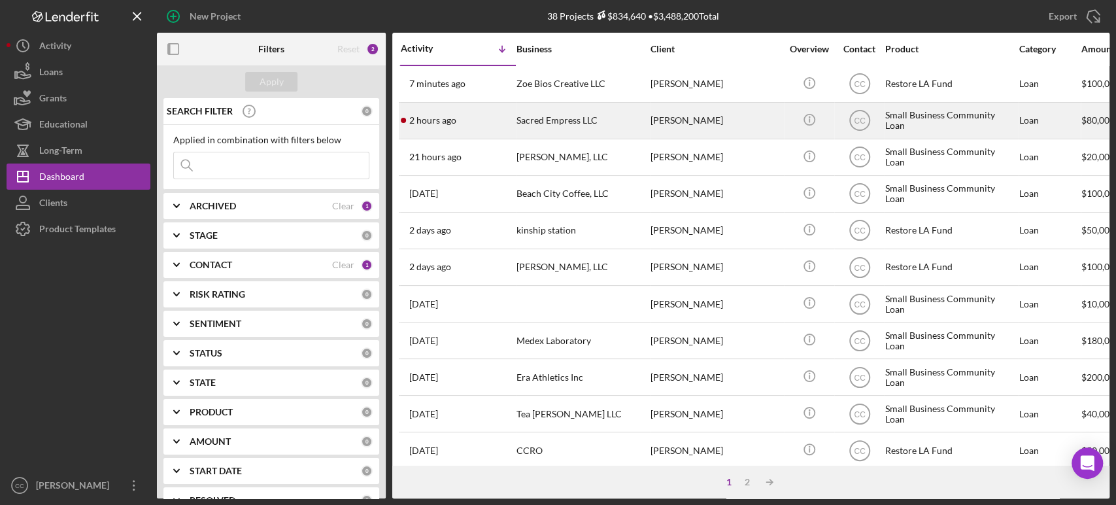
click at [770, 115] on div "[PERSON_NAME]" at bounding box center [716, 120] width 131 height 35
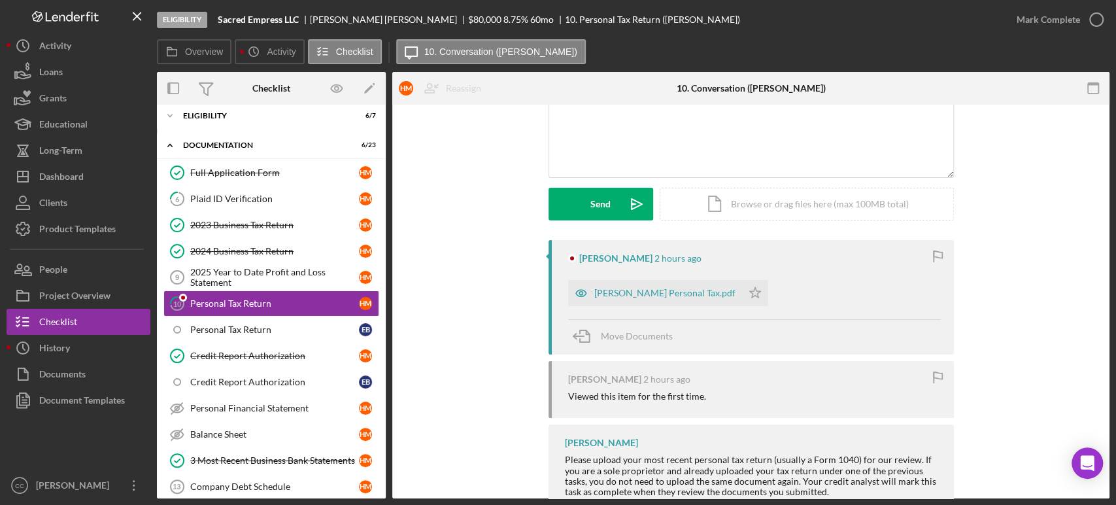
scroll to position [122, 0]
click at [624, 294] on div "[PERSON_NAME] Personal Tax.pdf" at bounding box center [664, 292] width 141 height 10
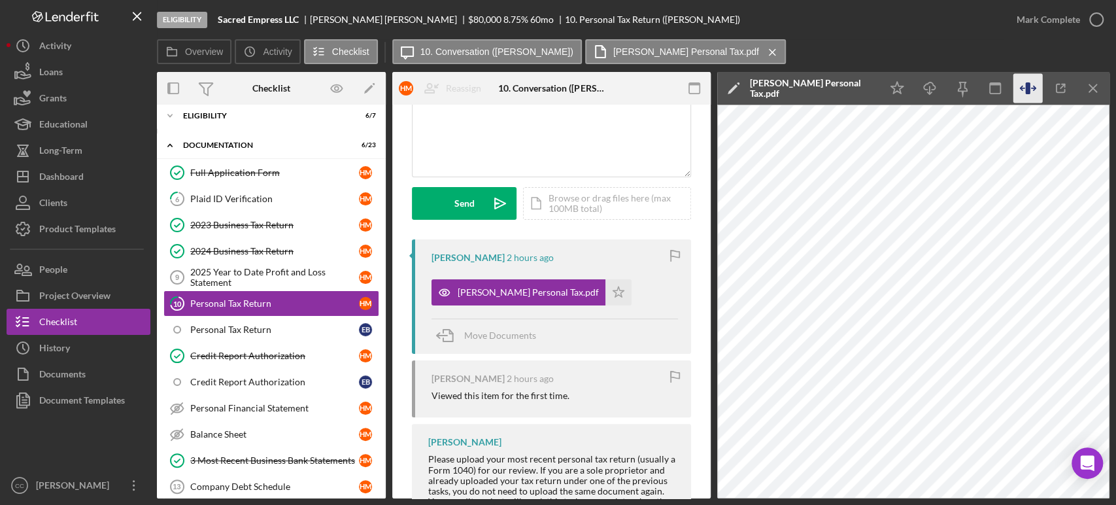
click at [1031, 88] on icon "button" at bounding box center [1028, 88] width 29 height 29
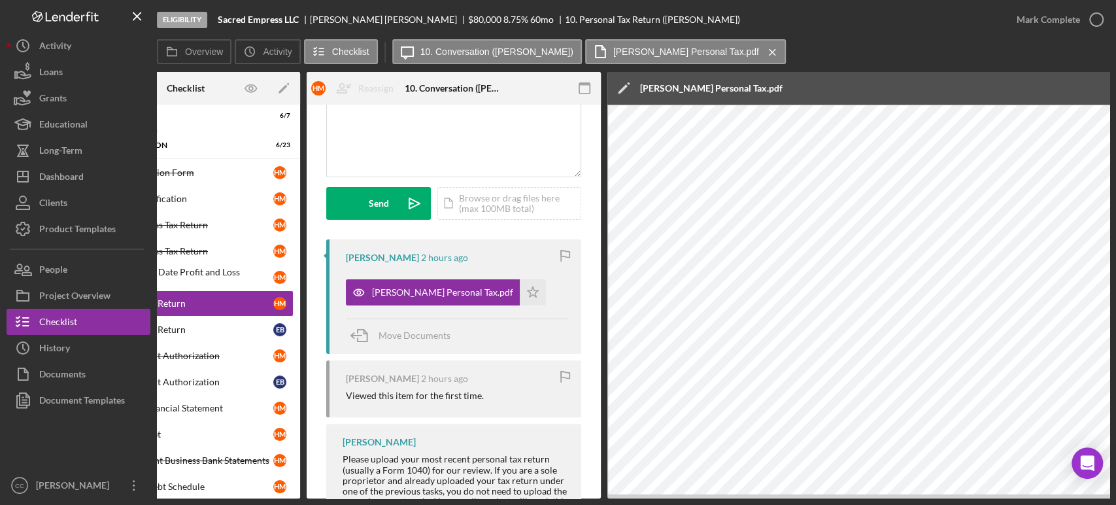
scroll to position [0, 0]
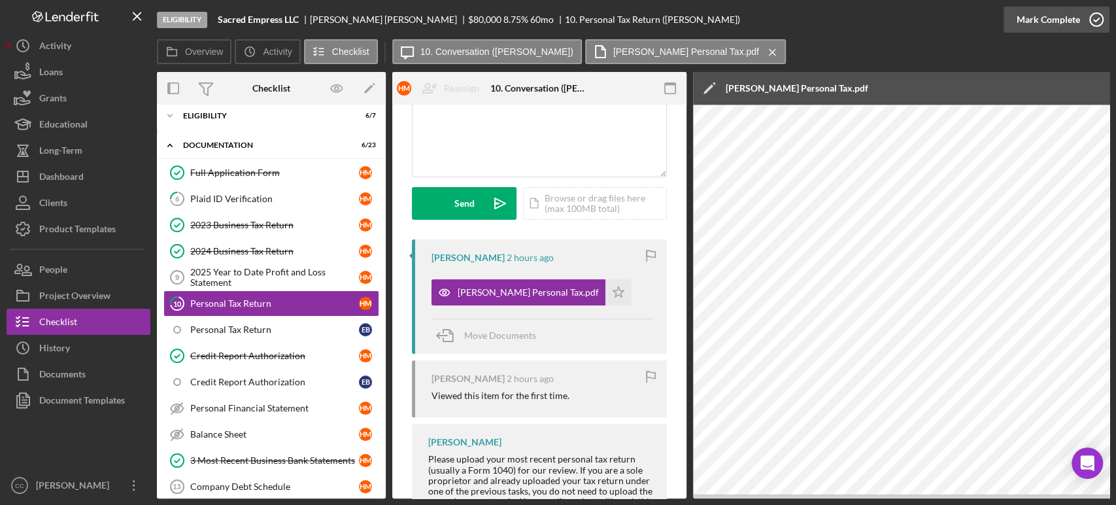
click at [1067, 21] on div "Mark Complete" at bounding box center [1048, 20] width 63 height 26
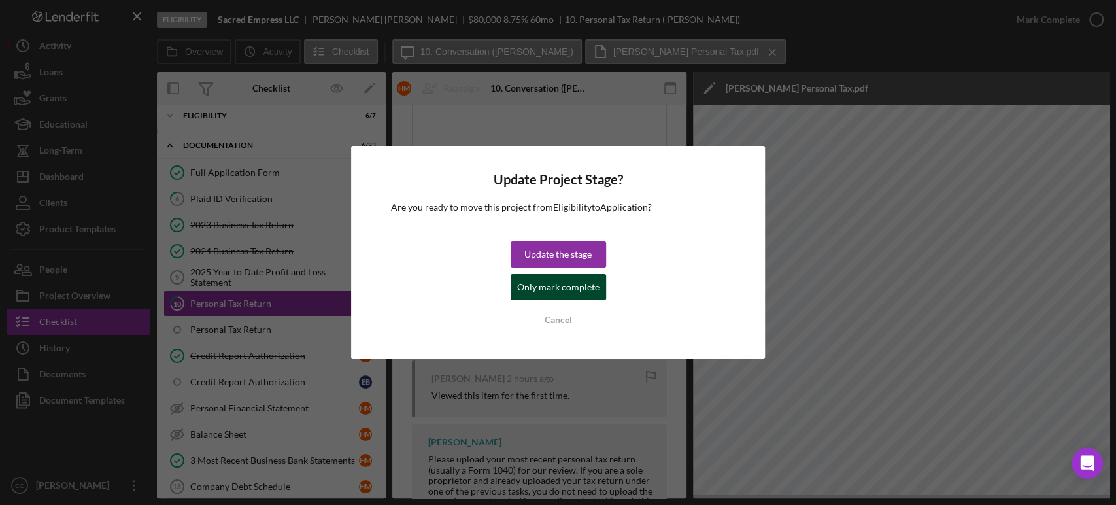
click at [552, 292] on div "Only mark complete" at bounding box center [558, 287] width 82 height 26
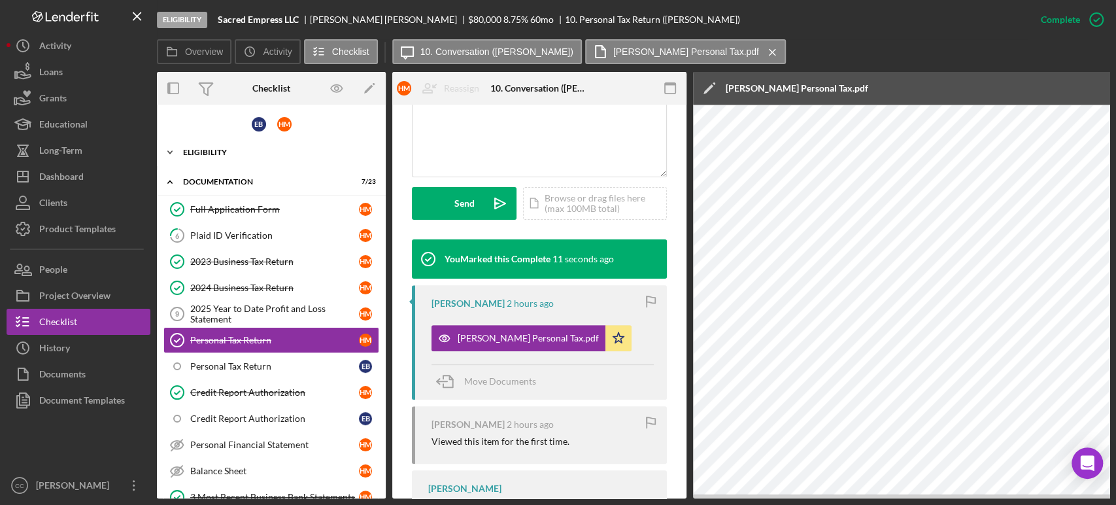
click at [211, 150] on div "Eligibility" at bounding box center [276, 152] width 186 height 8
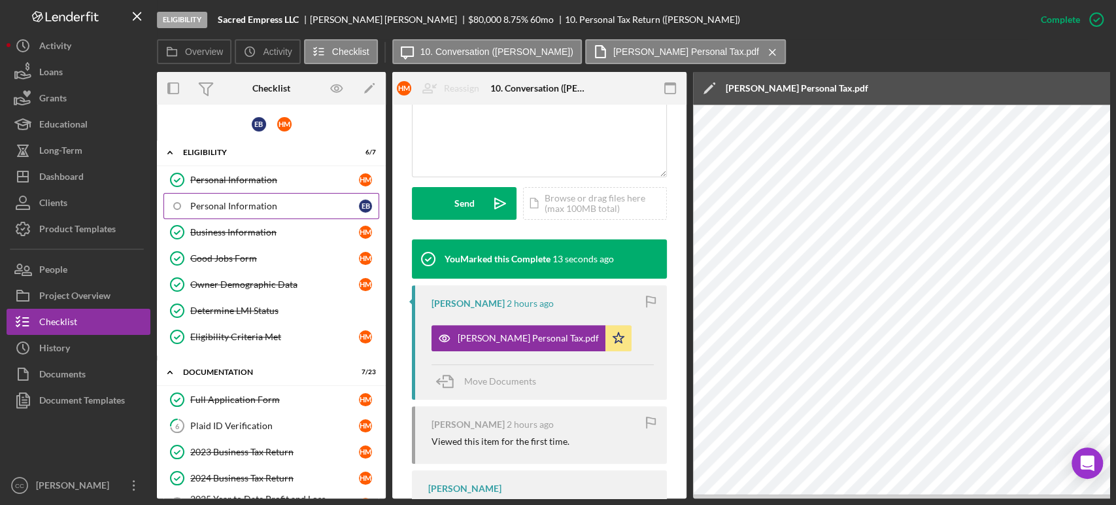
click at [243, 209] on div "Personal Information" at bounding box center [274, 206] width 169 height 10
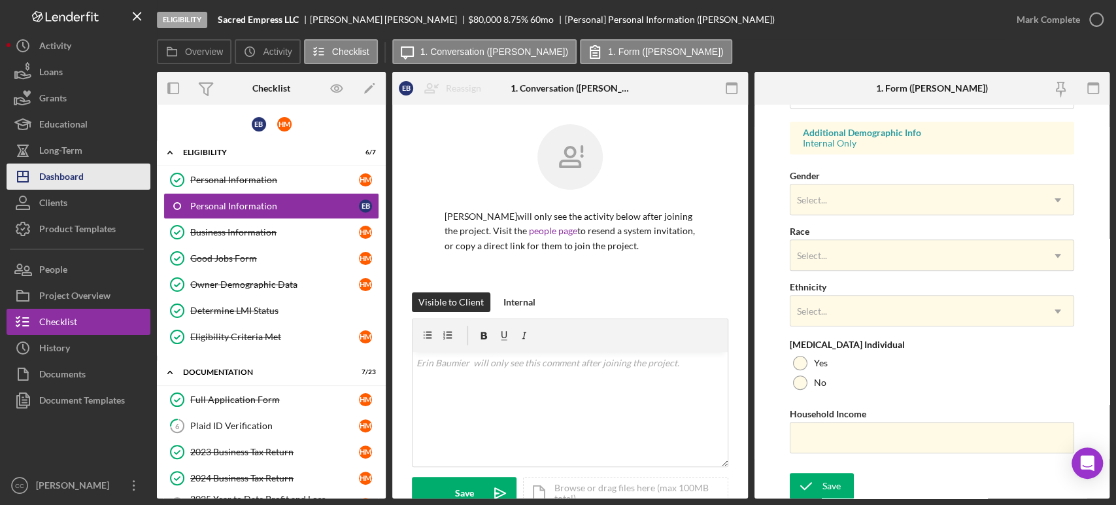
click at [68, 175] on div "Dashboard" at bounding box center [61, 177] width 44 height 29
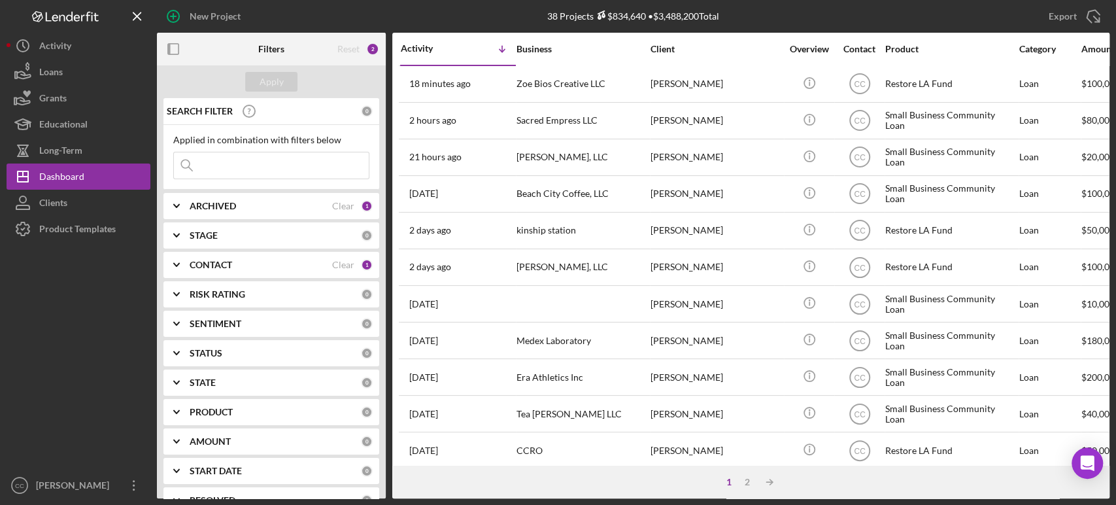
click at [783, 10] on div "38 Projects $834,640 • $3,488,200 Total" at bounding box center [634, 16] width 318 height 33
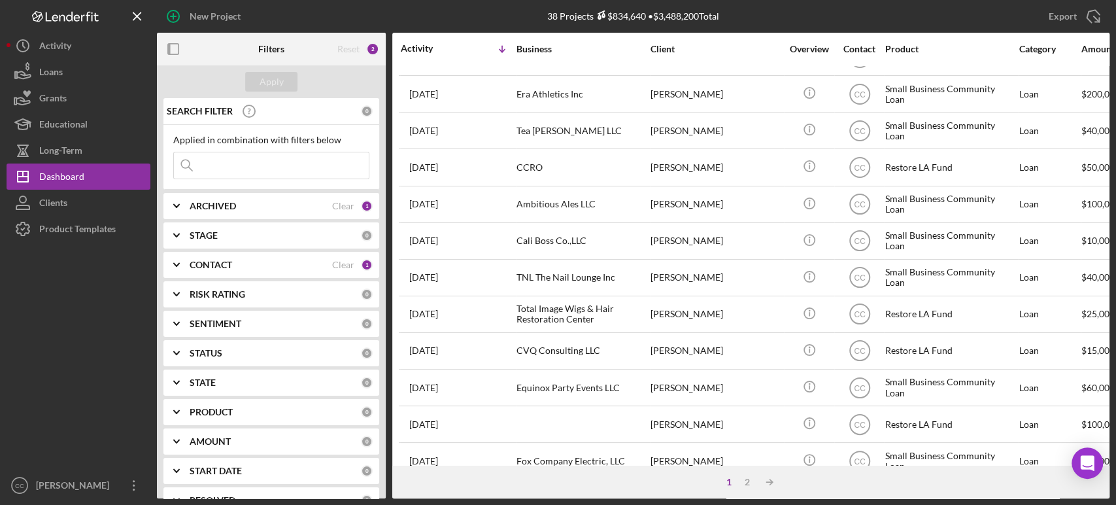
scroll to position [526, 0]
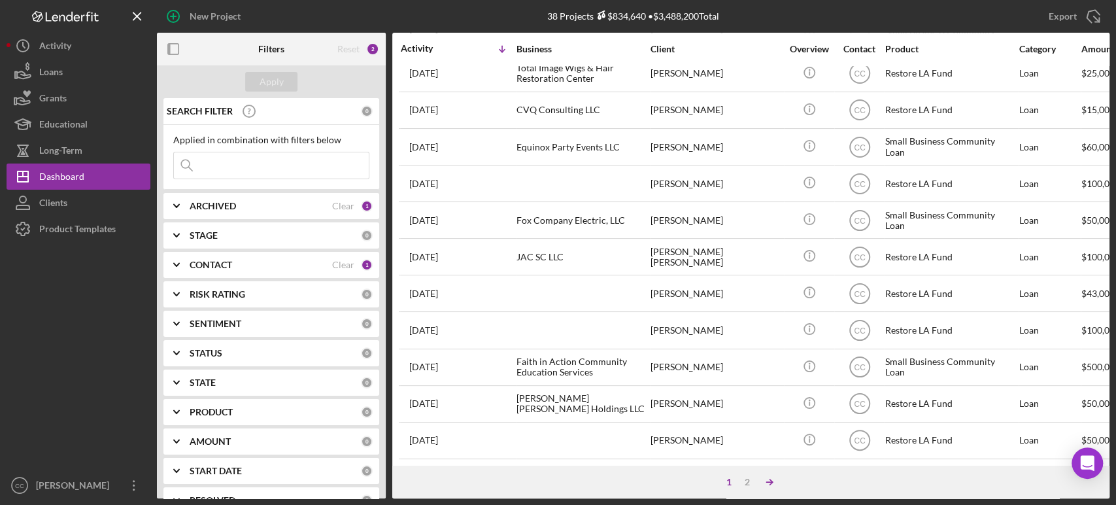
click at [770, 483] on icon "Icon/Table Sort Arrow" at bounding box center [770, 482] width 26 height 26
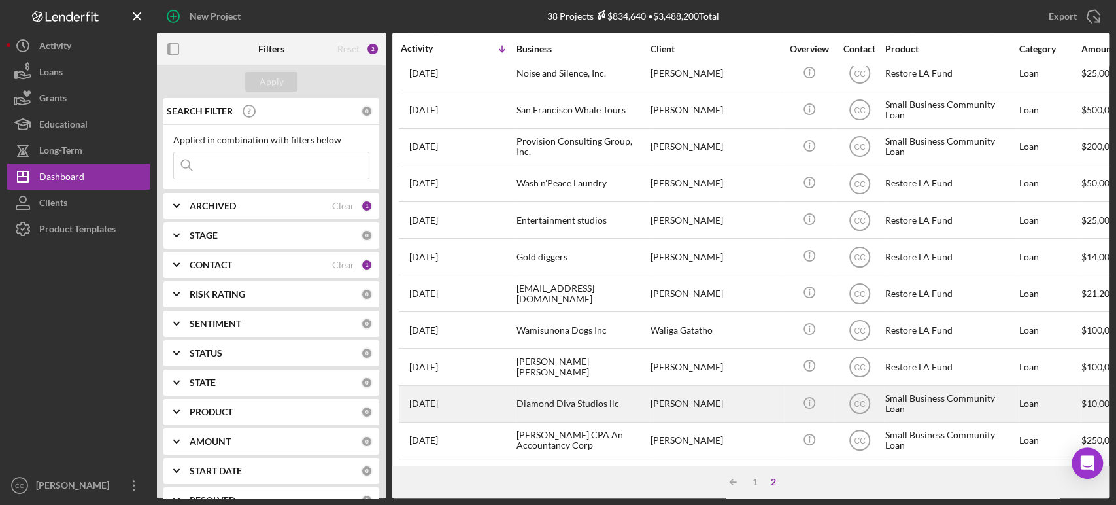
scroll to position [0, 0]
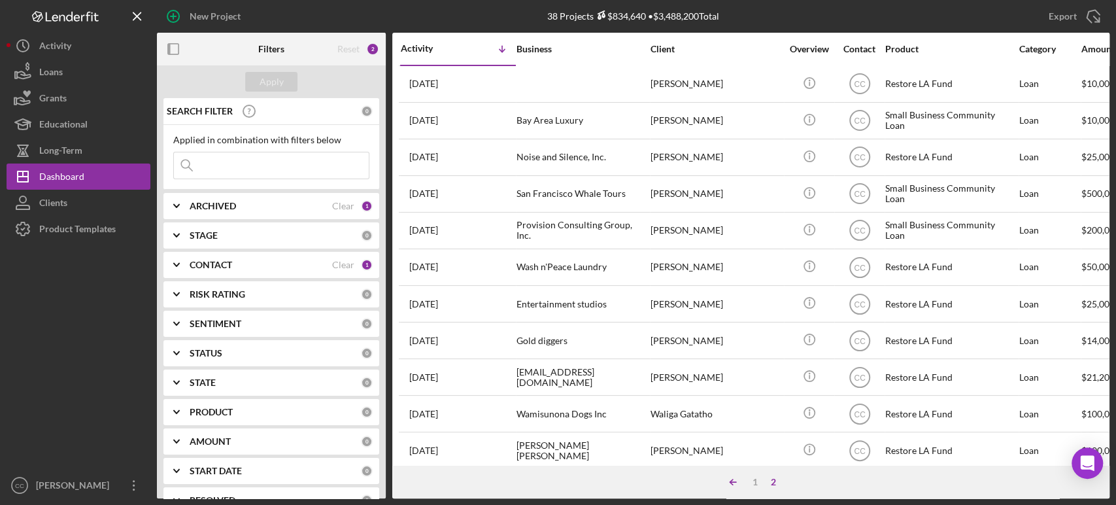
click at [732, 481] on icon "Icon/Table Sort Arrow" at bounding box center [733, 482] width 26 height 26
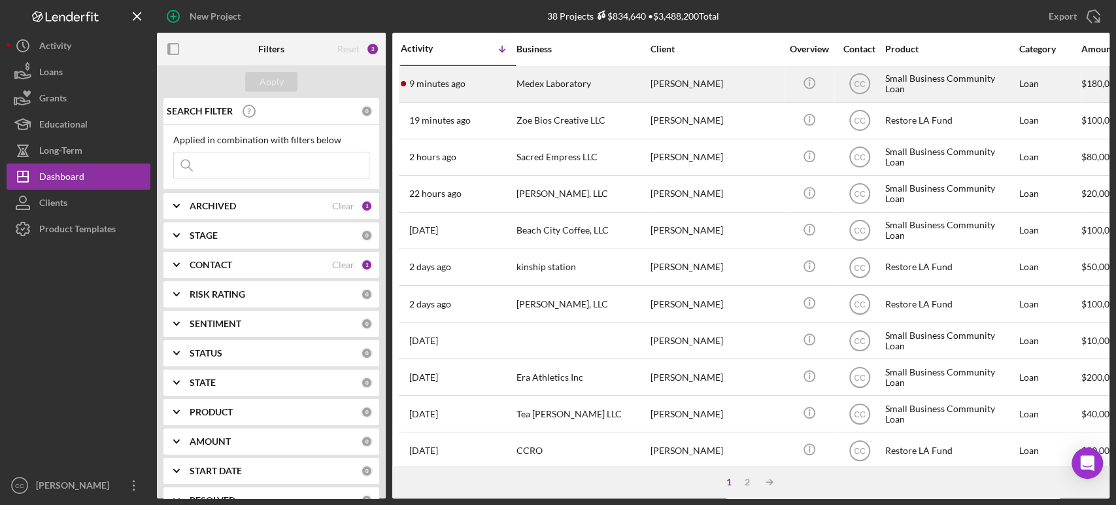
click at [766, 77] on div "[PERSON_NAME]" at bounding box center [716, 84] width 131 height 35
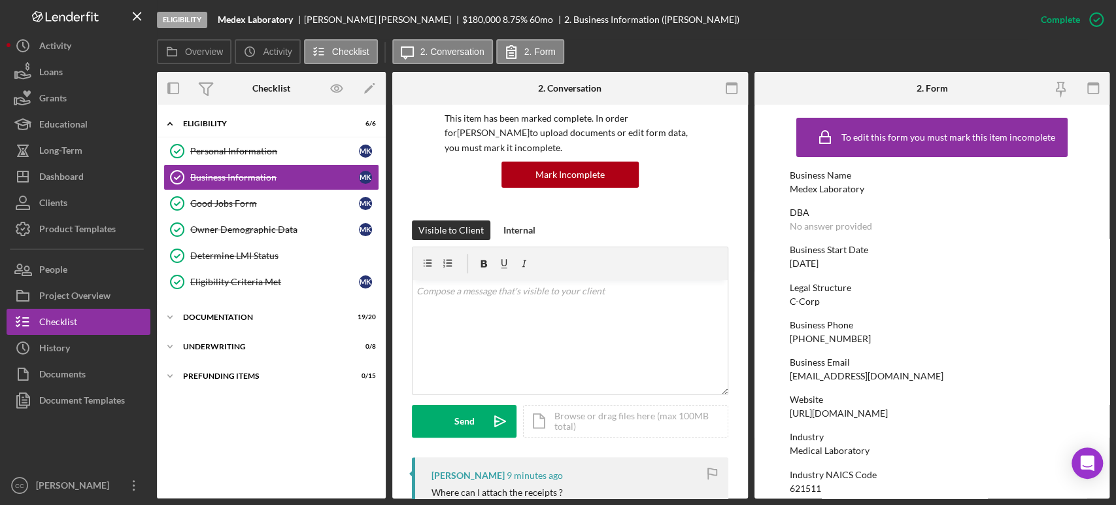
scroll to position [92, 0]
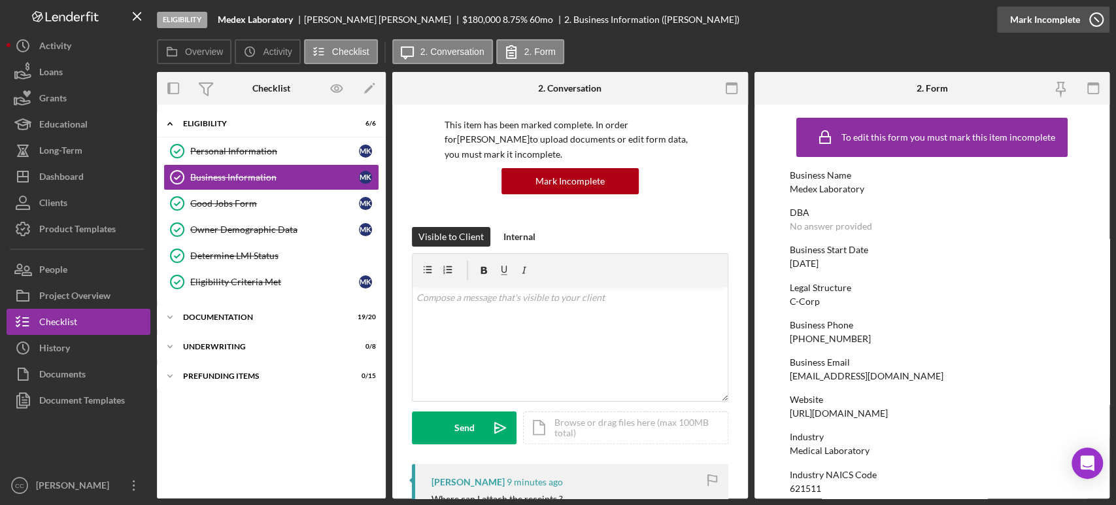
click at [1087, 30] on icon "button" at bounding box center [1096, 19] width 33 height 33
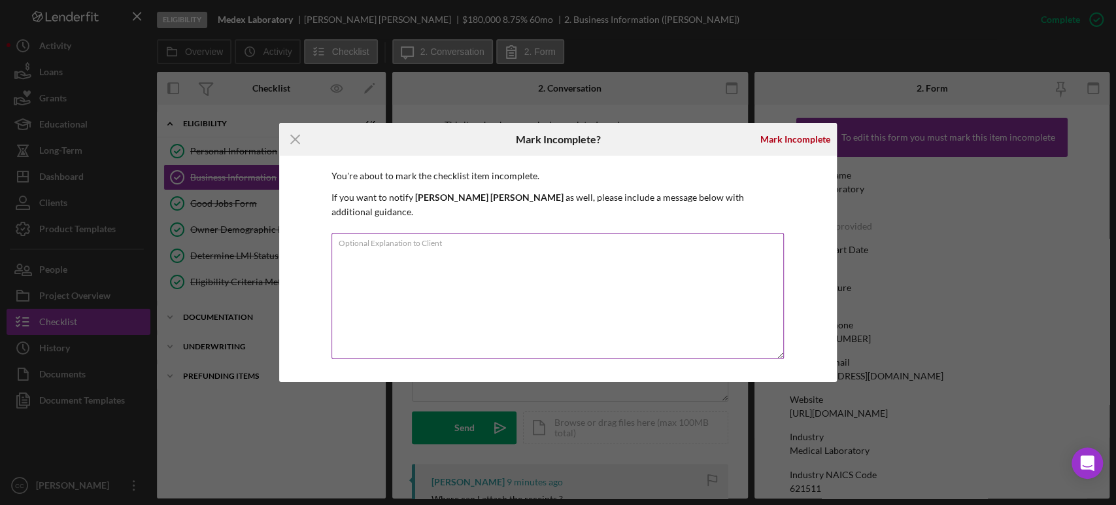
click at [567, 277] on textarea "Optional Explanation to Client" at bounding box center [558, 296] width 453 height 126
type textarea "receipts"
click at [778, 148] on div "Mark Incomplete" at bounding box center [796, 139] width 70 height 26
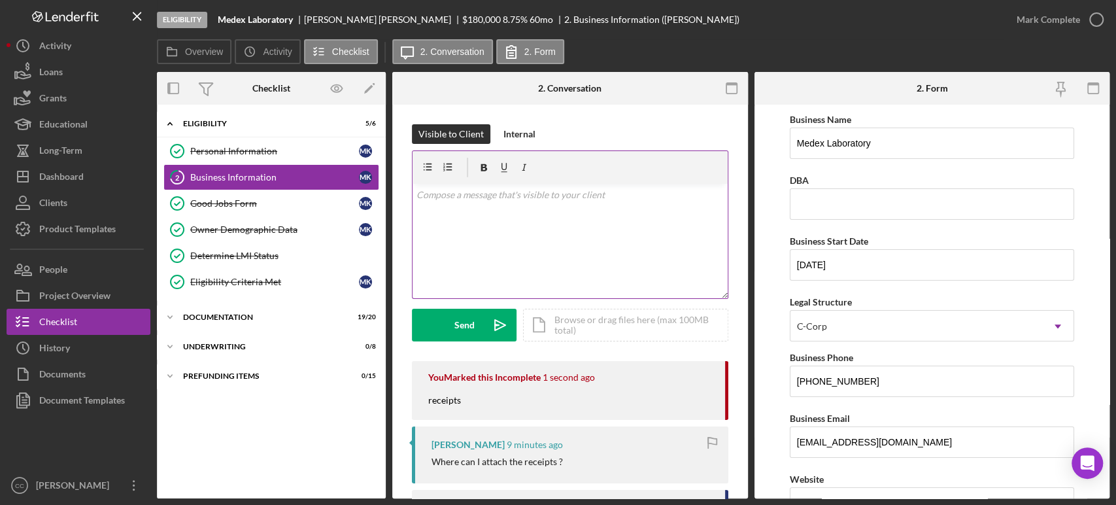
click at [547, 235] on div "v Color teal Color pink Remove color Add row above Add row below Add column bef…" at bounding box center [570, 241] width 315 height 114
click at [319, 17] on div "[PERSON_NAME]" at bounding box center [383, 19] width 158 height 10
copy div "[PERSON_NAME]"
click at [570, 213] on div "v Color teal Color pink Remove color Add row above Add row below Add column bef…" at bounding box center [570, 241] width 315 height 114
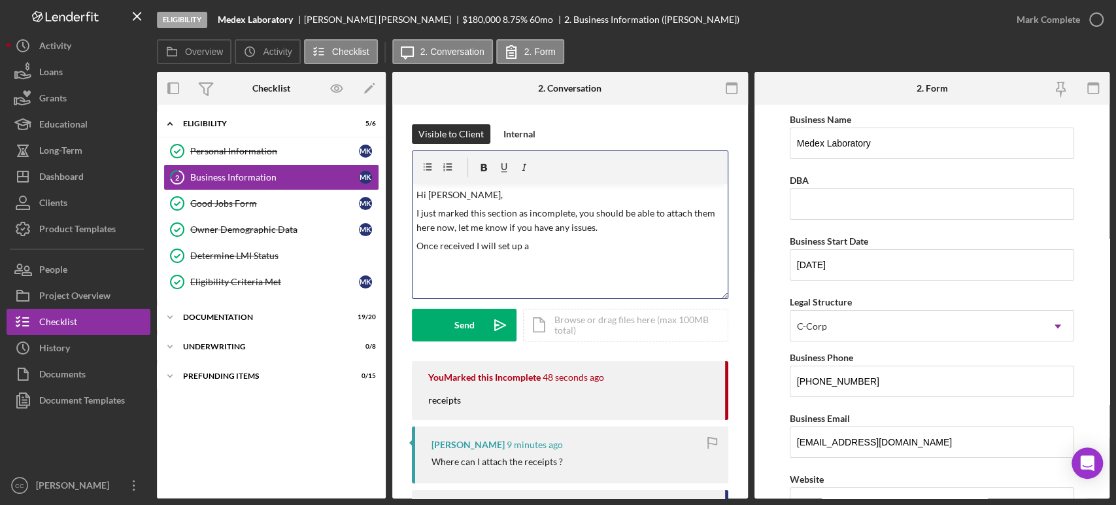
click at [566, 256] on div "v Color teal Color pink Remove color Add row above Add row below Add column bef…" at bounding box center [570, 241] width 315 height 114
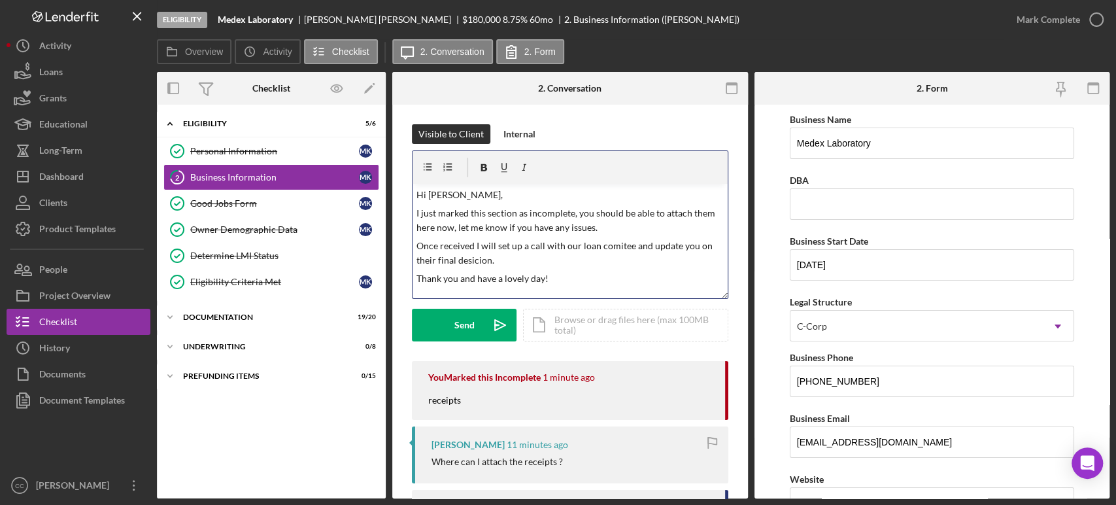
click at [623, 247] on p "Once received I will set up a call with our loan comitee and update you on thei…" at bounding box center [570, 253] width 307 height 29
click at [623, 248] on p "Once received I will set up a call with our loan comitee and update you on thei…" at bounding box center [570, 253] width 307 height 29
click at [451, 264] on p "Once received I will set up a call with our loan committee and update you on th…" at bounding box center [570, 253] width 307 height 29
click at [487, 262] on p "Once received I will set up a call with our loan committee and update you on th…" at bounding box center [570, 253] width 307 height 29
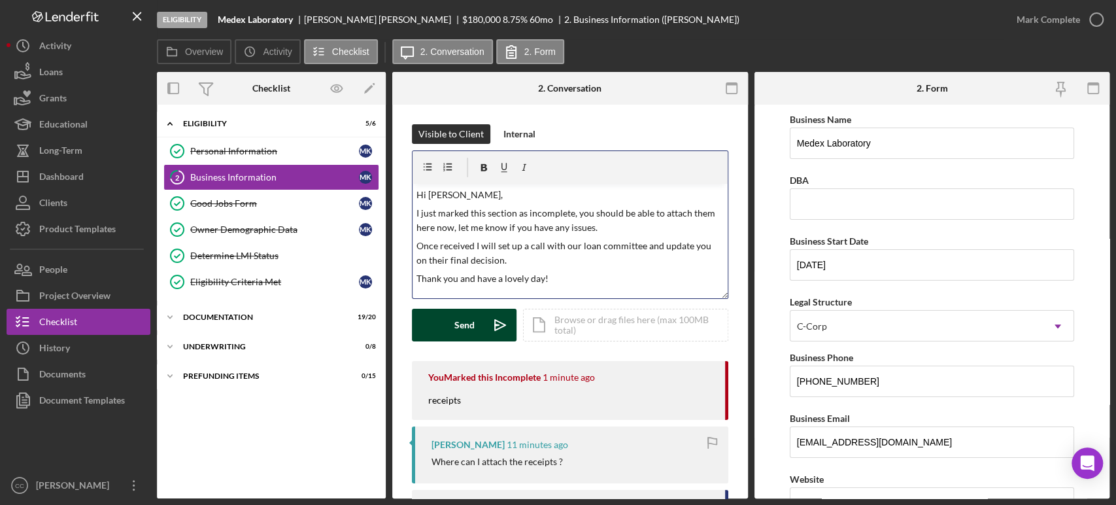
click at [482, 315] on button "Send Icon/icon-invite-send" at bounding box center [464, 325] width 105 height 33
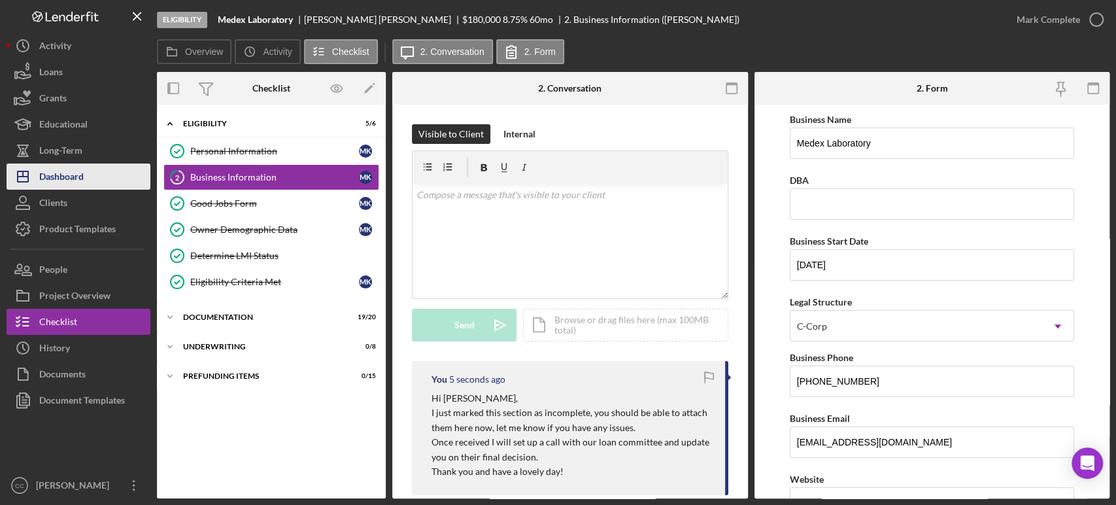
click at [66, 177] on div "Dashboard" at bounding box center [61, 177] width 44 height 29
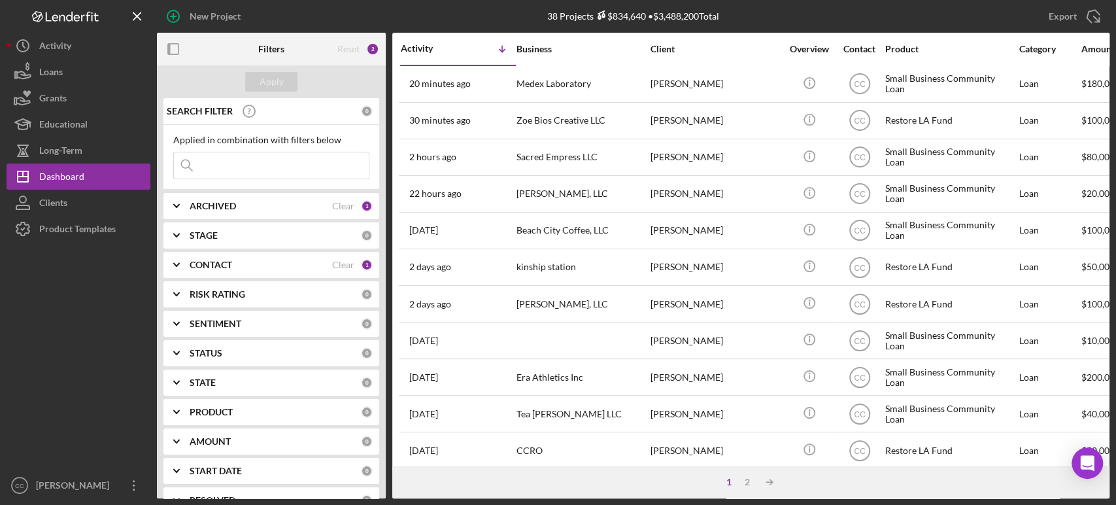
click at [87, 328] on div at bounding box center [79, 357] width 144 height 230
click at [135, 13] on icon "Icon/Menu Close" at bounding box center [137, 16] width 29 height 29
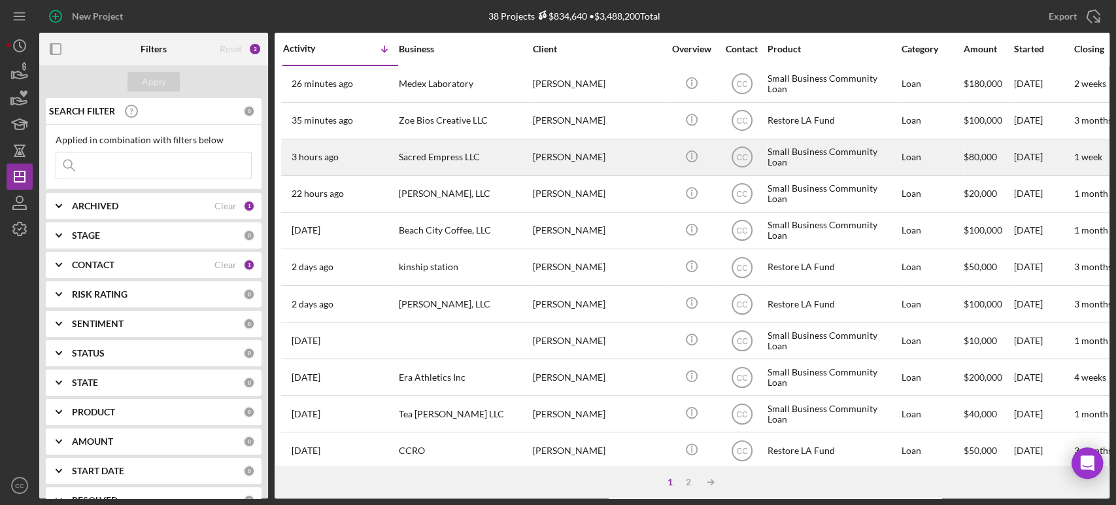
click at [640, 159] on div "[PERSON_NAME]" at bounding box center [598, 157] width 131 height 35
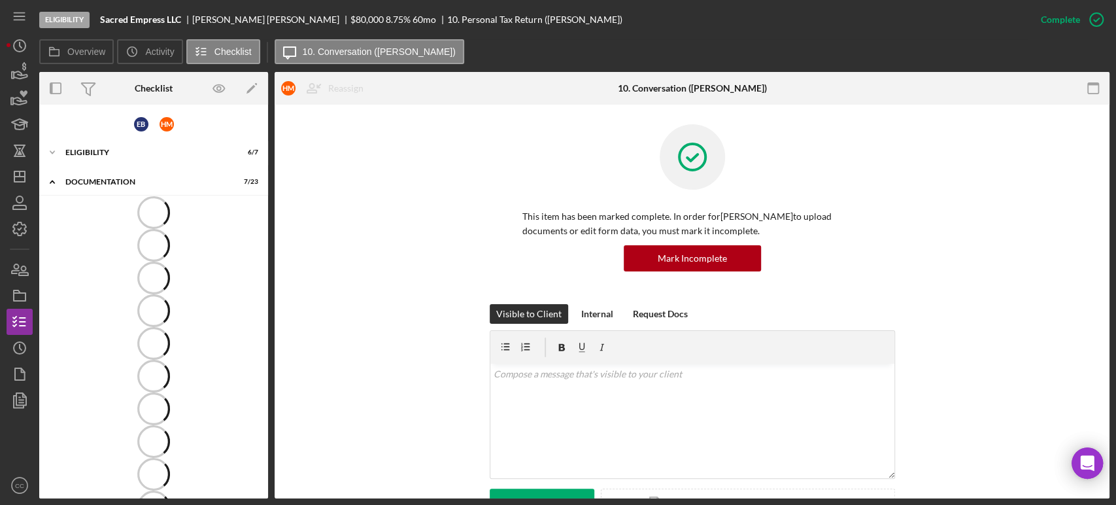
scroll to position [37, 0]
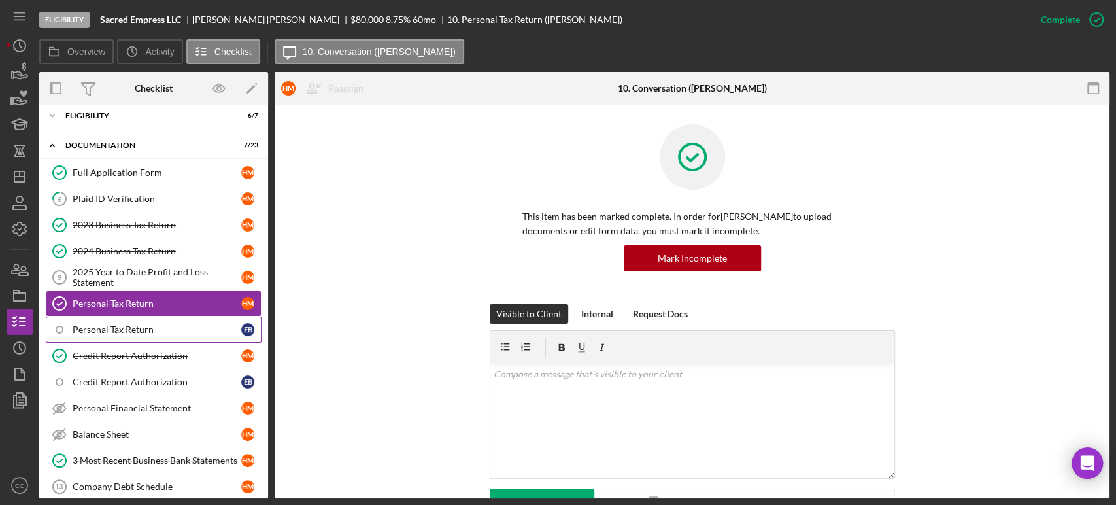
click at [158, 321] on link "Personal Tax Return E B" at bounding box center [154, 330] width 216 height 26
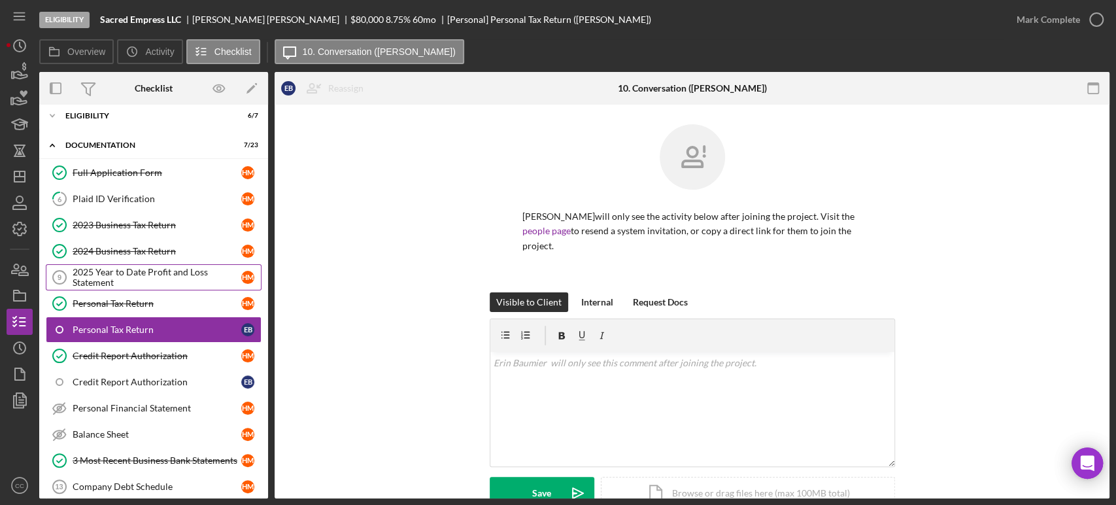
click at [132, 264] on link "2025 Year to Date Profit and Loss Statement 9 2025 Year to Date Profit and Loss…" at bounding box center [154, 277] width 216 height 26
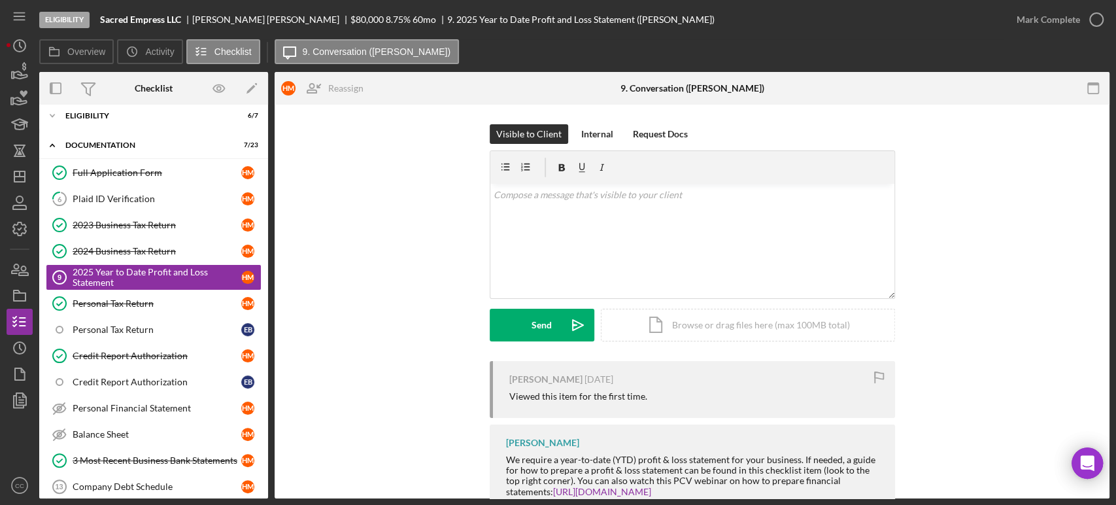
click at [514, 374] on div "[PERSON_NAME]" at bounding box center [545, 379] width 73 height 10
copy div "[PERSON_NAME]"
click at [641, 197] on p at bounding box center [692, 195] width 397 height 14
click at [13, 180] on icon "Icon/Dashboard" at bounding box center [19, 176] width 33 height 33
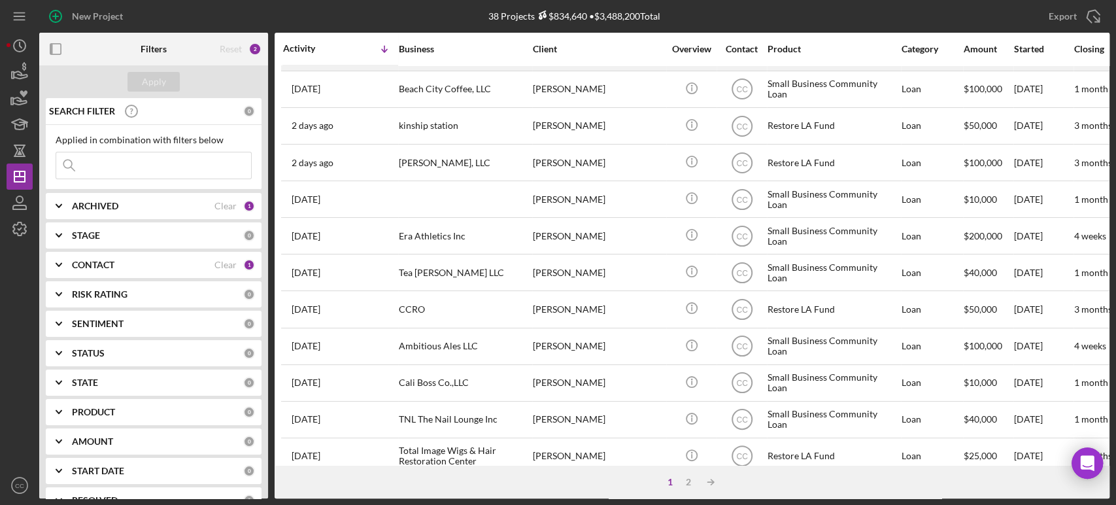
scroll to position [146, 0]
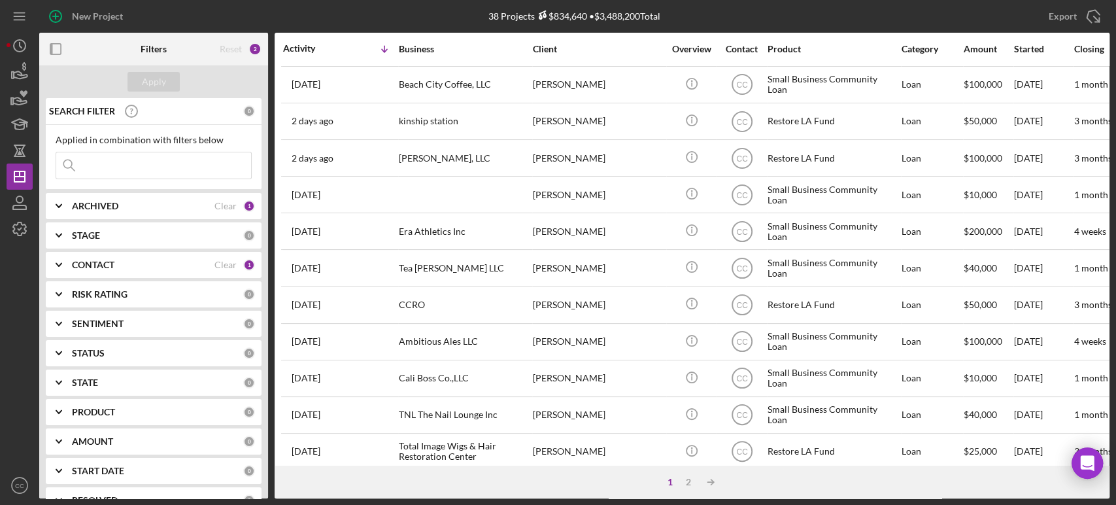
click at [809, 22] on div "Export Icon/Export" at bounding box center [931, 16] width 357 height 33
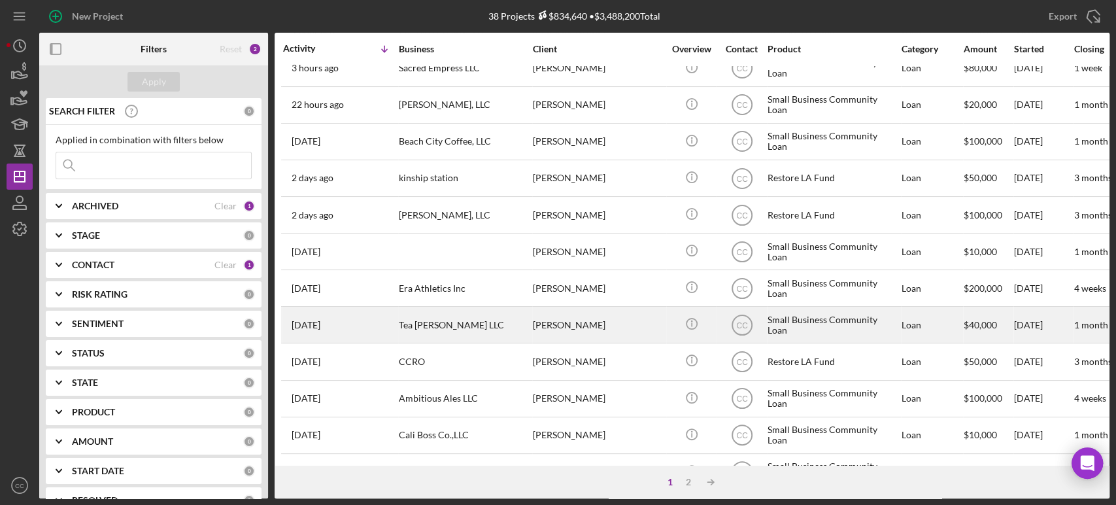
scroll to position [0, 0]
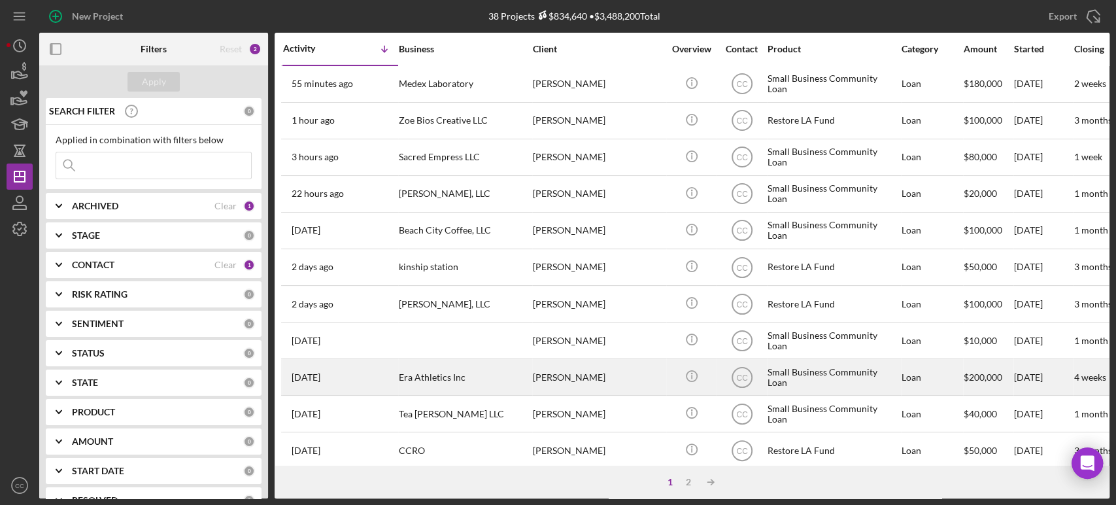
click at [591, 368] on div "[PERSON_NAME]" at bounding box center [598, 377] width 131 height 35
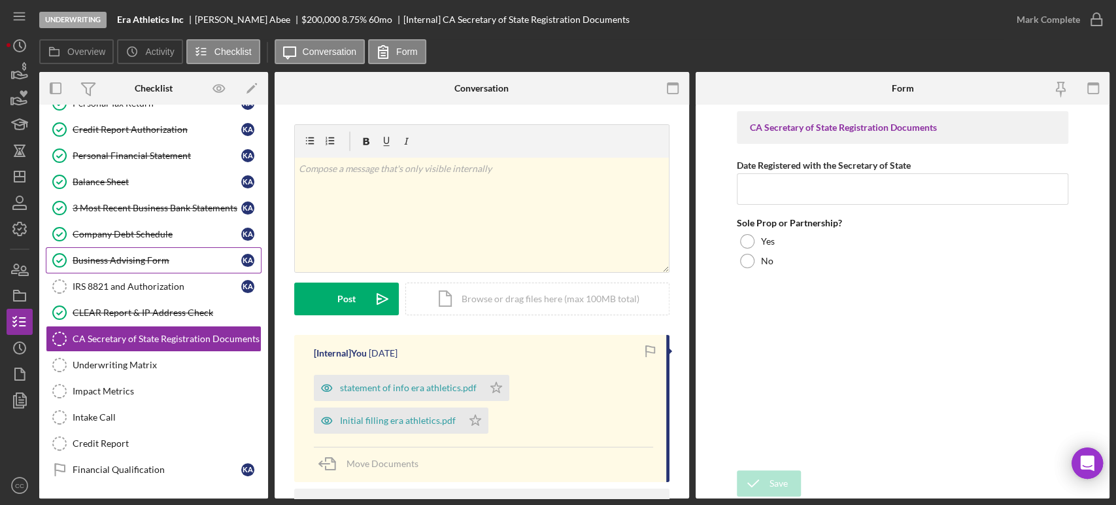
scroll to position [261, 0]
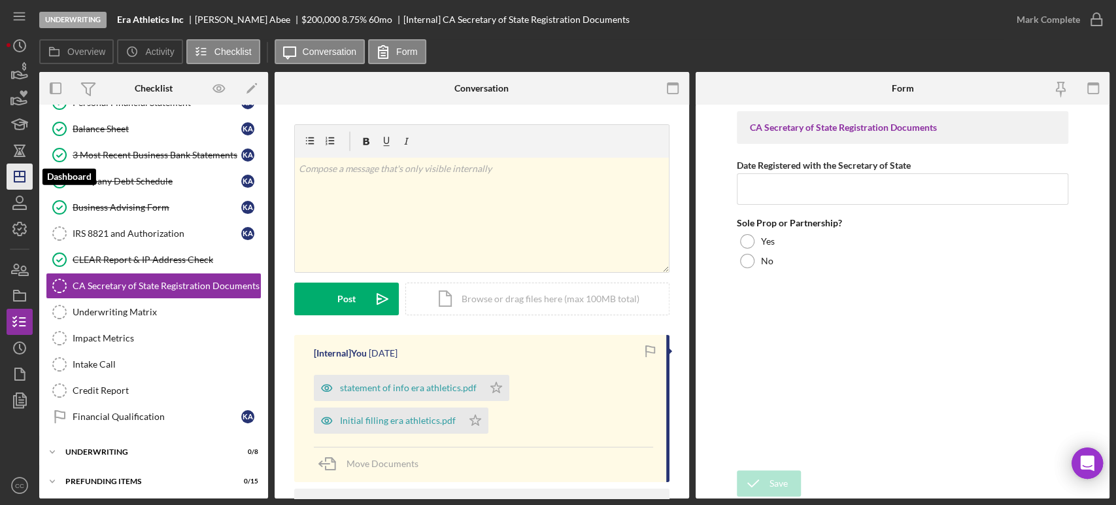
click at [17, 185] on icon "Icon/Dashboard" at bounding box center [19, 176] width 33 height 33
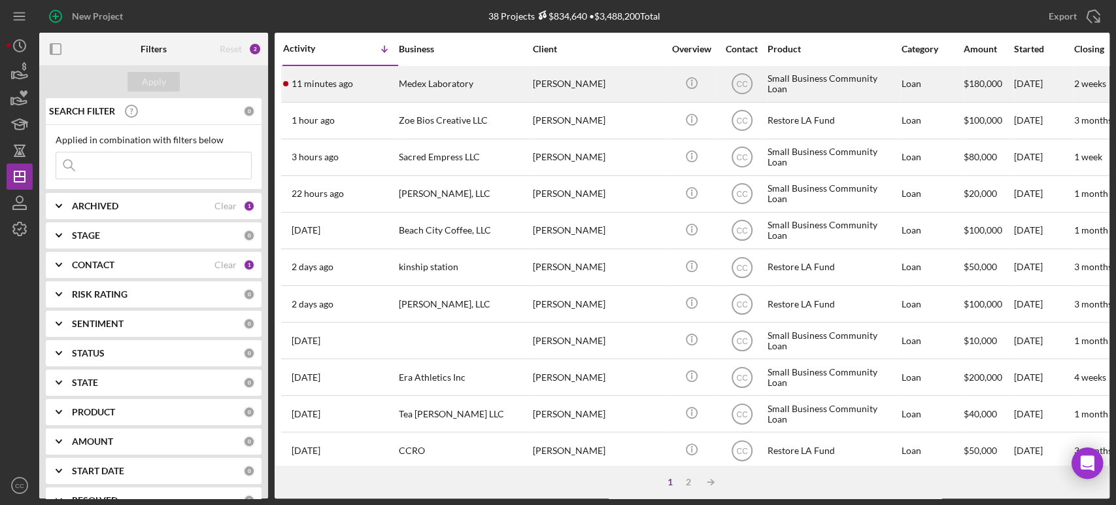
click at [645, 88] on div "[PERSON_NAME]" at bounding box center [598, 84] width 131 height 35
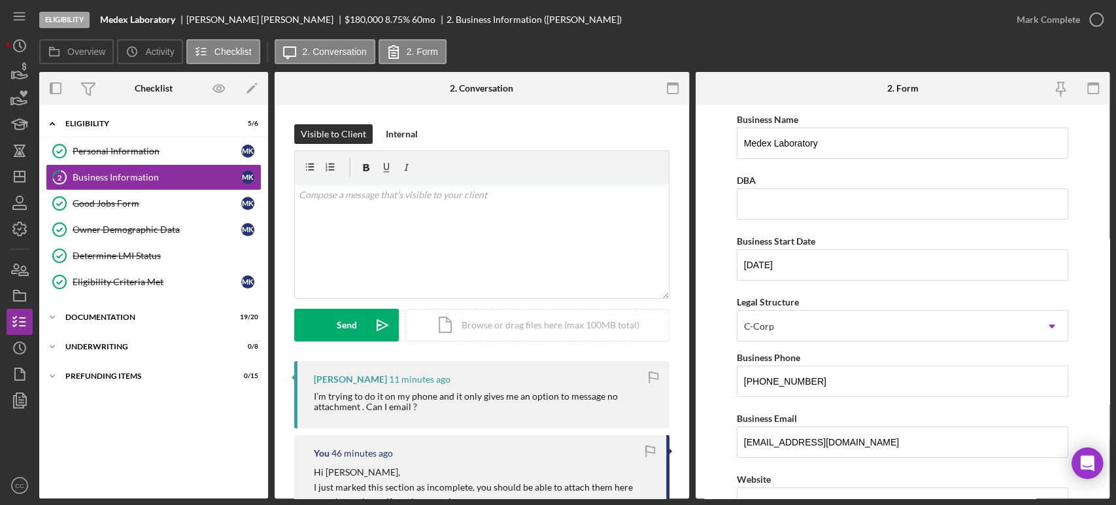
click at [335, 380] on div "[PERSON_NAME]" at bounding box center [350, 379] width 73 height 10
copy div "[PERSON_NAME]"
click at [415, 186] on div "v Color teal Color pink Remove color Add row above Add row below Add column bef…" at bounding box center [482, 241] width 374 height 114
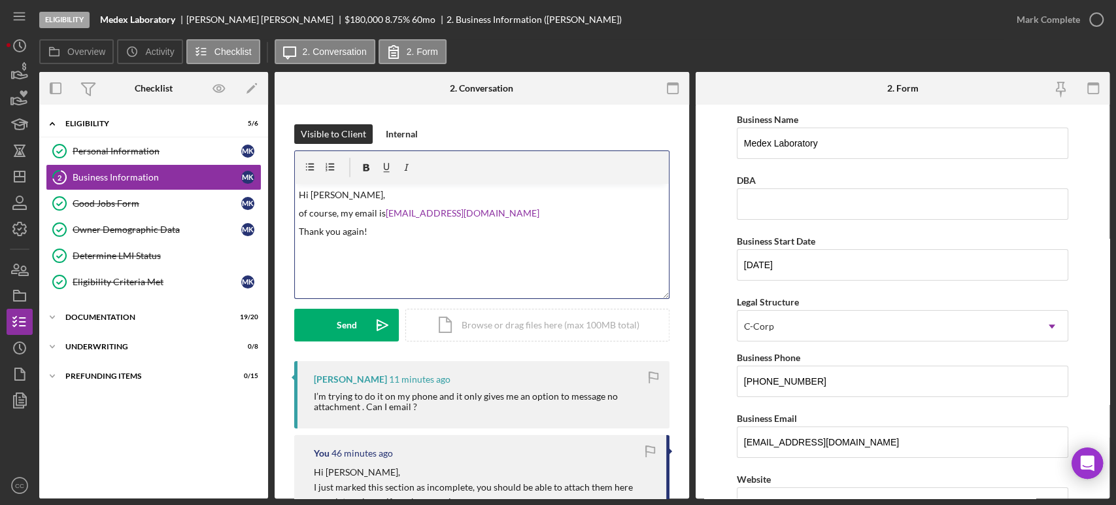
click at [305, 213] on p "of course, my email is ccervera@pcvmail.org" at bounding box center [482, 213] width 366 height 14
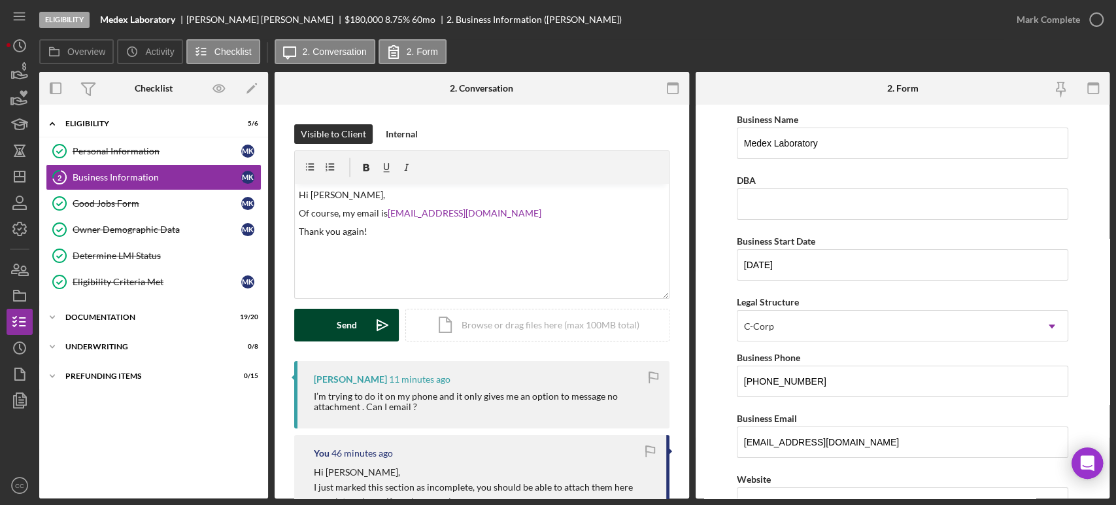
click at [354, 332] on div "Send" at bounding box center [347, 325] width 20 height 33
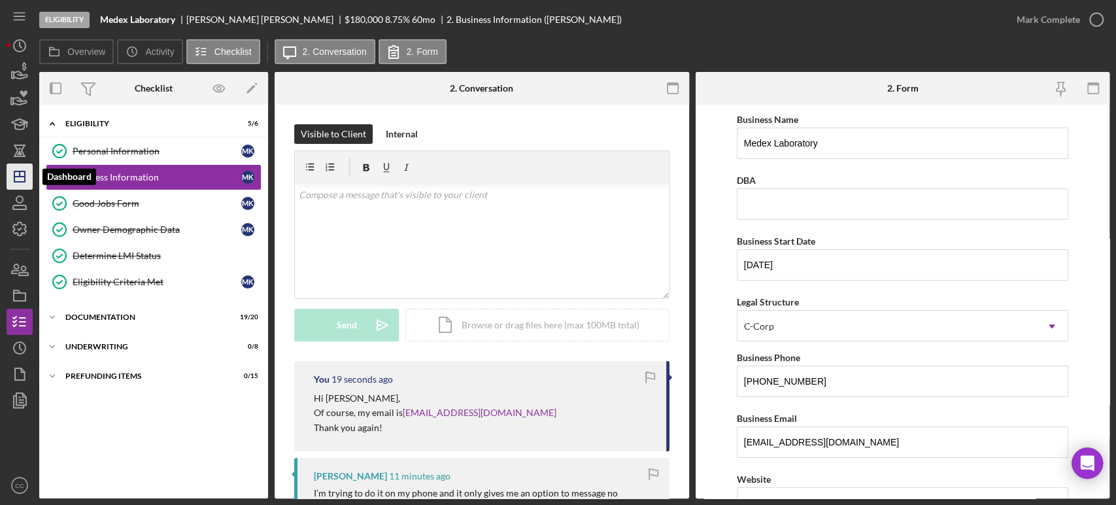
click at [14, 179] on polygon "button" at bounding box center [19, 176] width 10 height 10
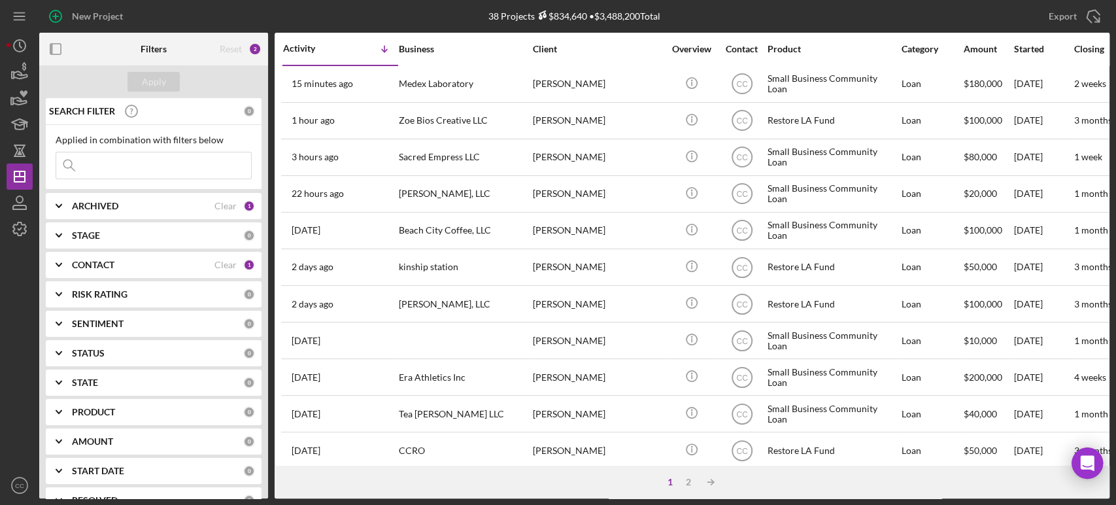
click at [347, 22] on div "New Project" at bounding box center [217, 16] width 357 height 33
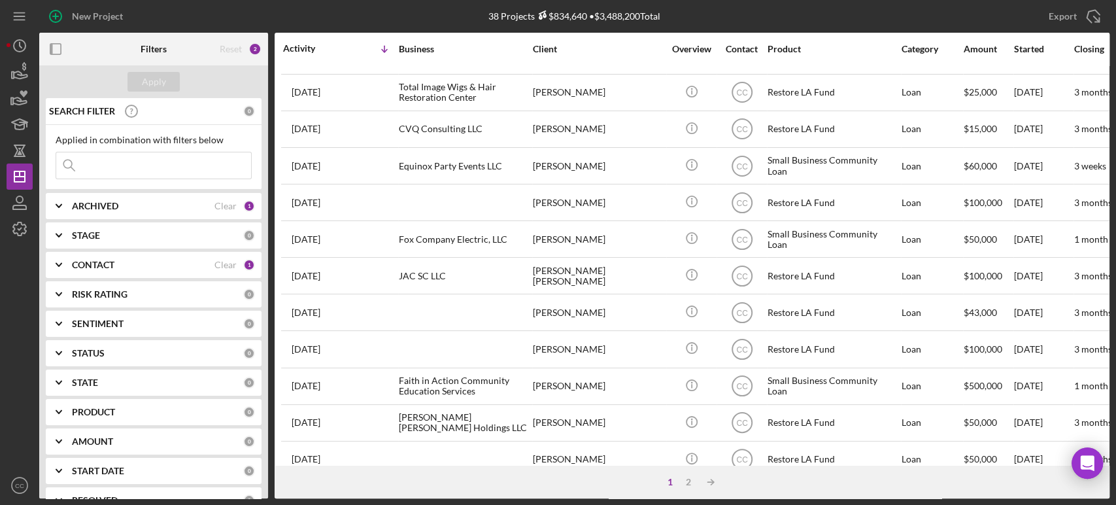
scroll to position [526, 0]
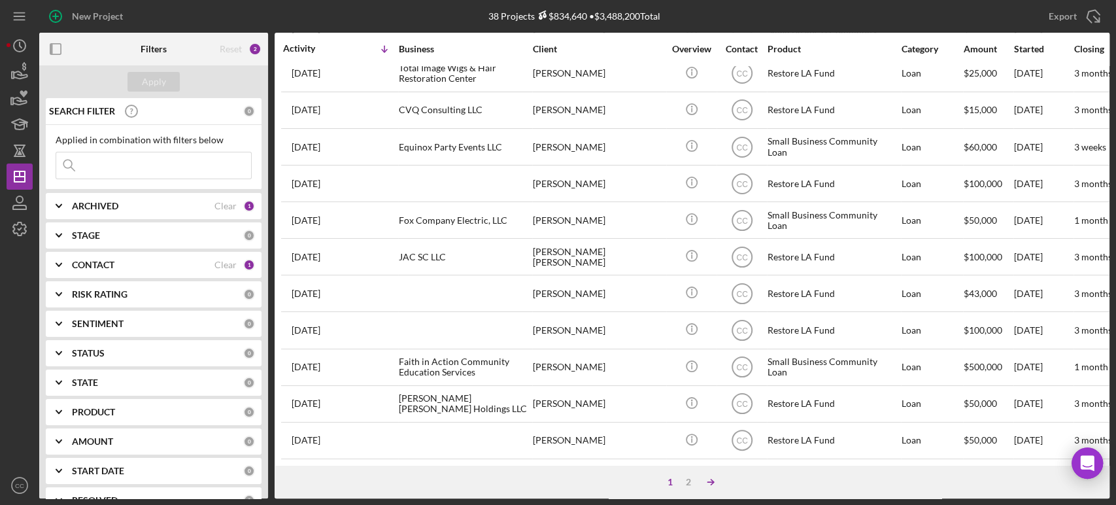
click at [710, 485] on icon "Icon/Table Sort Arrow" at bounding box center [711, 482] width 26 height 26
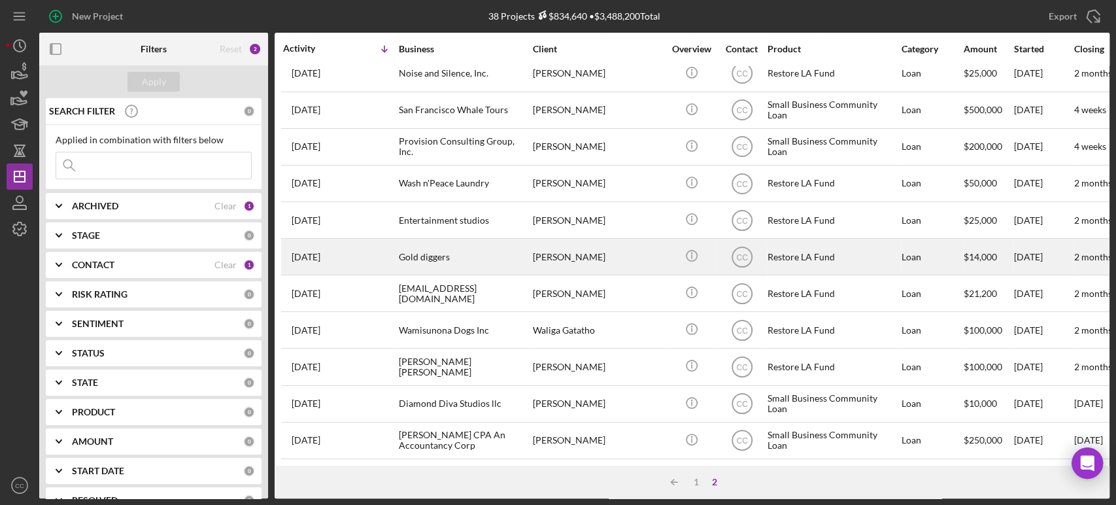
scroll to position [0, 0]
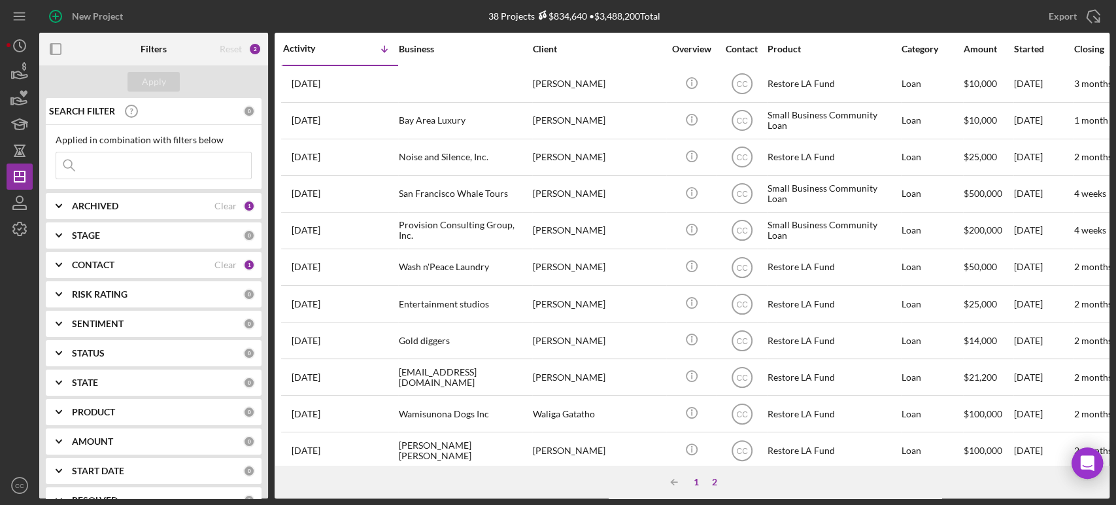
click at [695, 480] on div "1" at bounding box center [696, 482] width 18 height 10
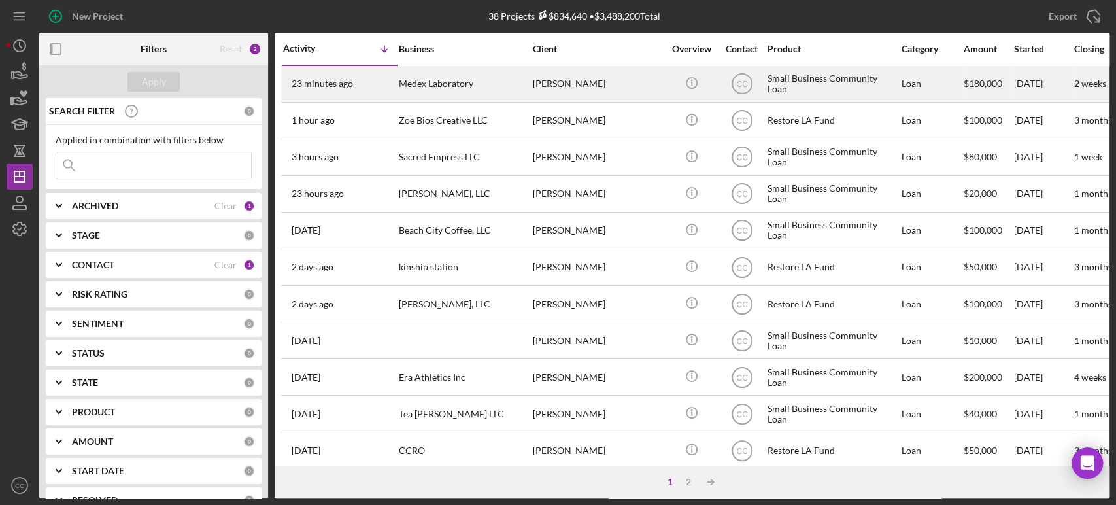
click at [655, 78] on div "[PERSON_NAME]" at bounding box center [598, 84] width 131 height 35
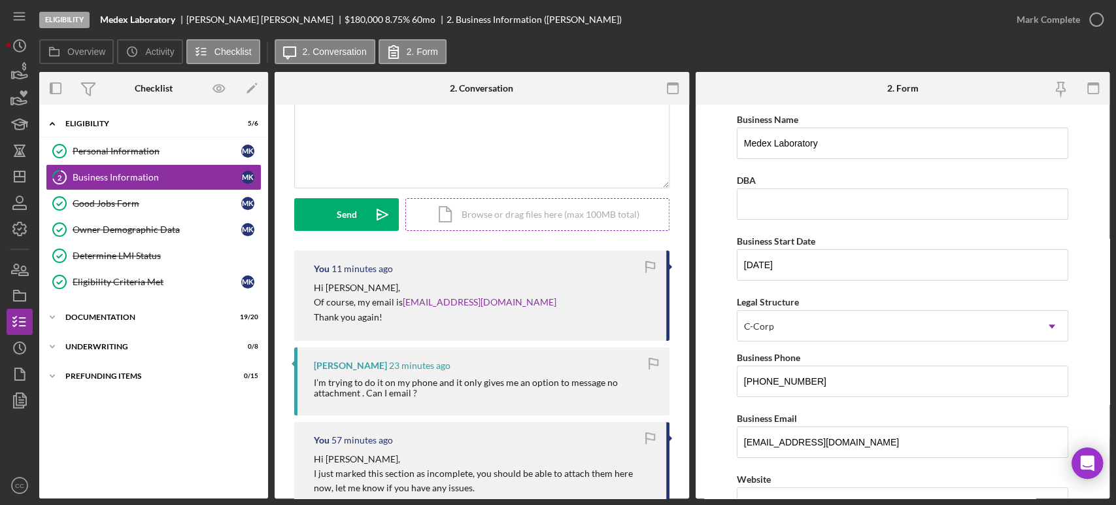
scroll to position [110, 0]
